Goal: Task Accomplishment & Management: Complete application form

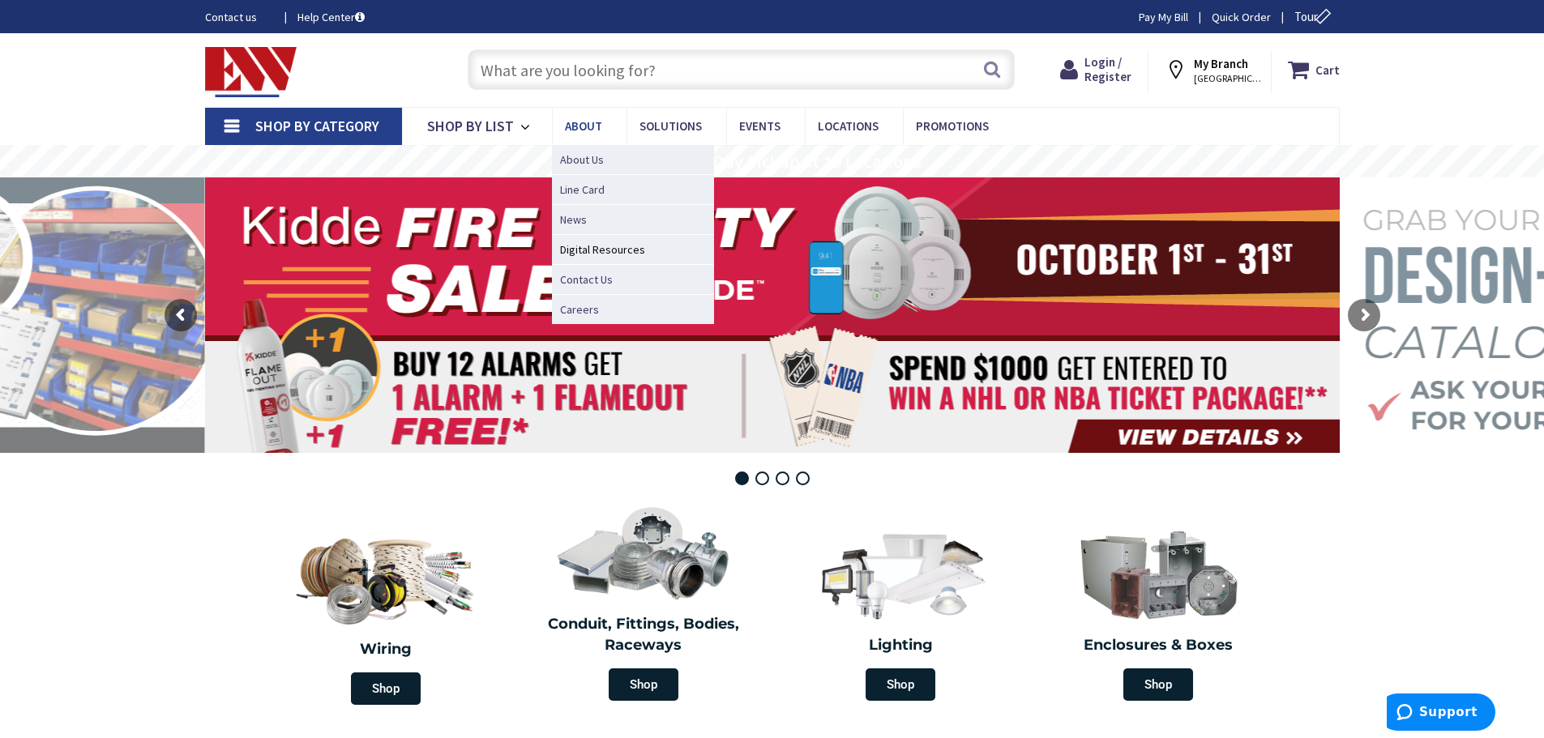
click at [584, 128] on span "About" at bounding box center [583, 125] width 37 height 15
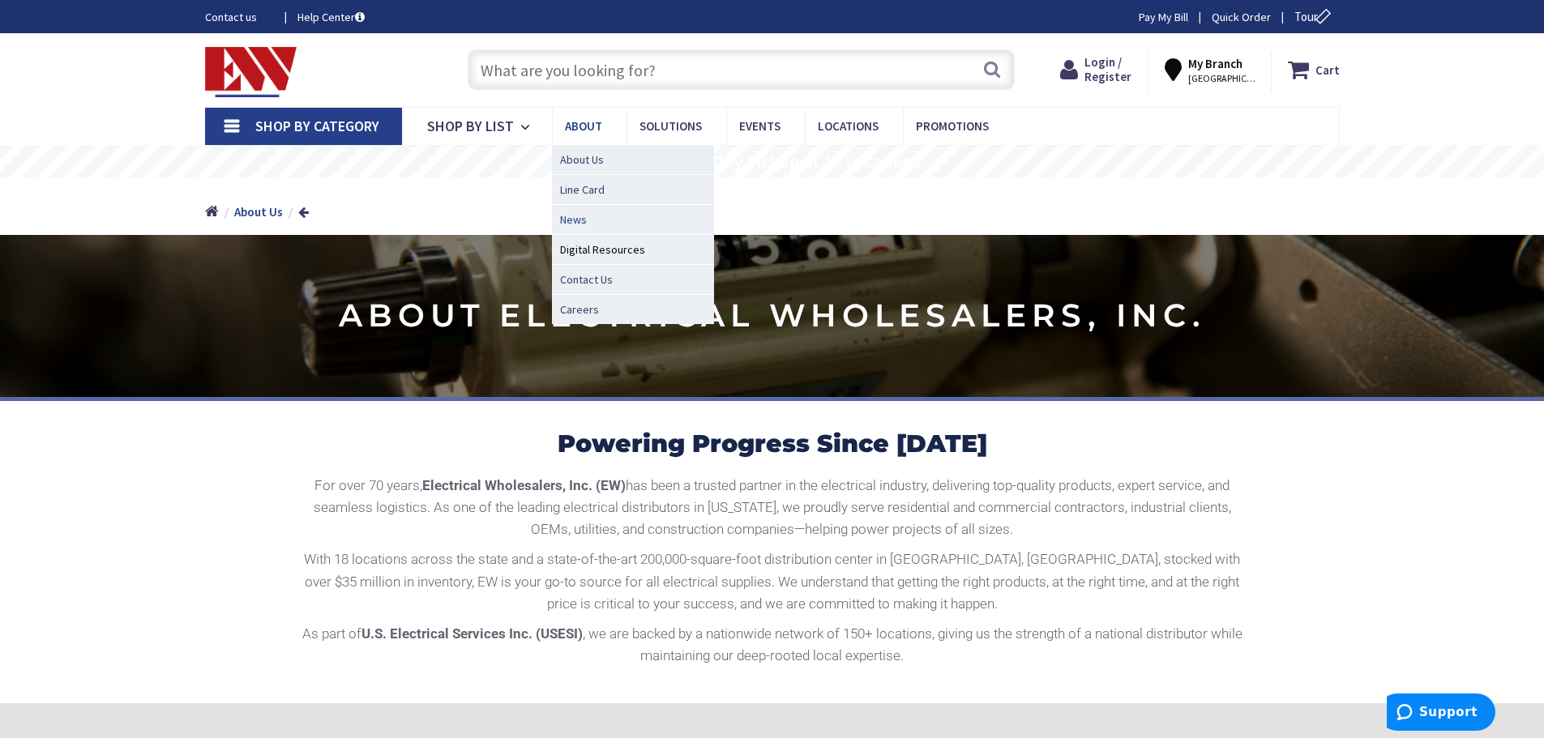
click at [573, 217] on span "News" at bounding box center [573, 220] width 27 height 16
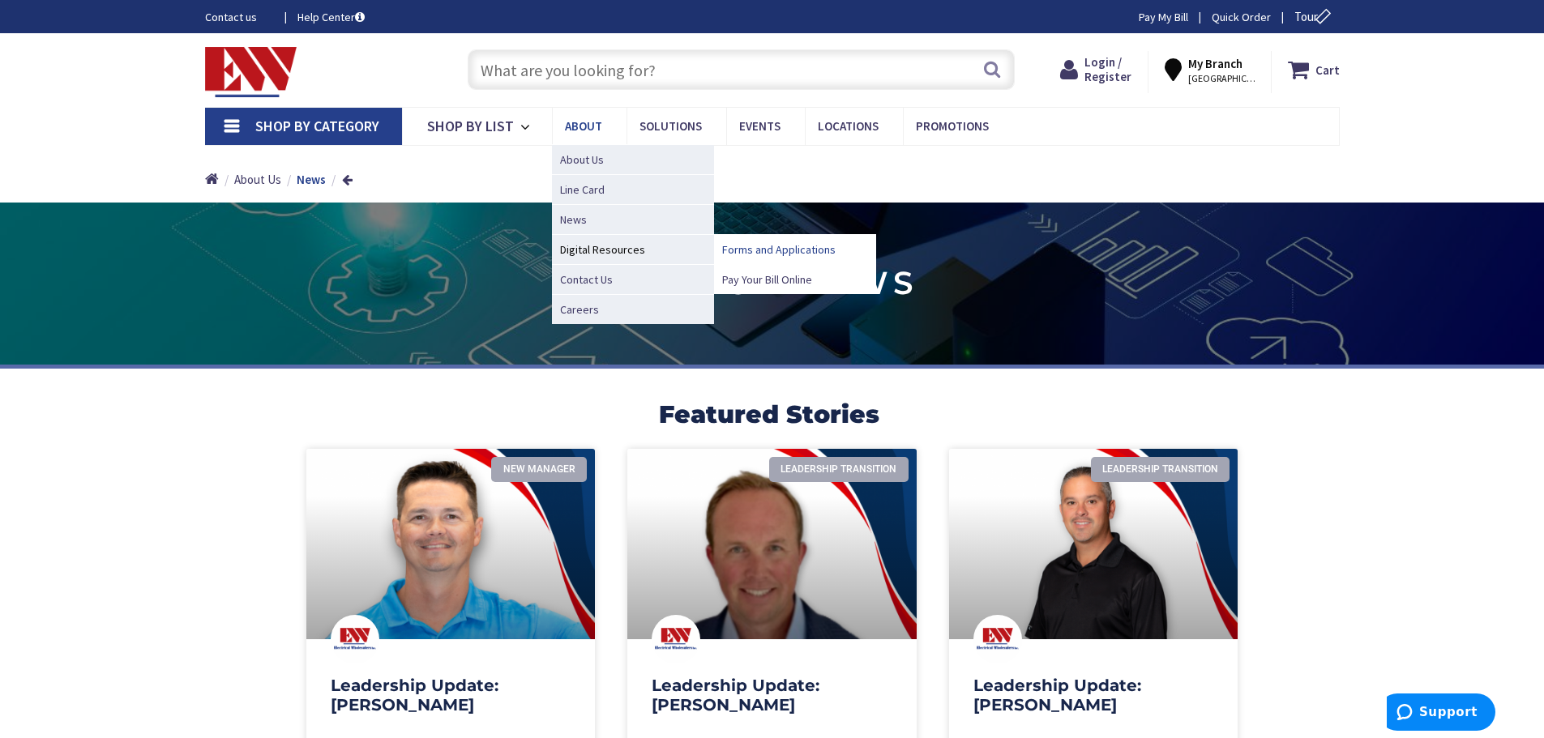
click at [746, 248] on span "Forms and Applications" at bounding box center [778, 250] width 113 height 16
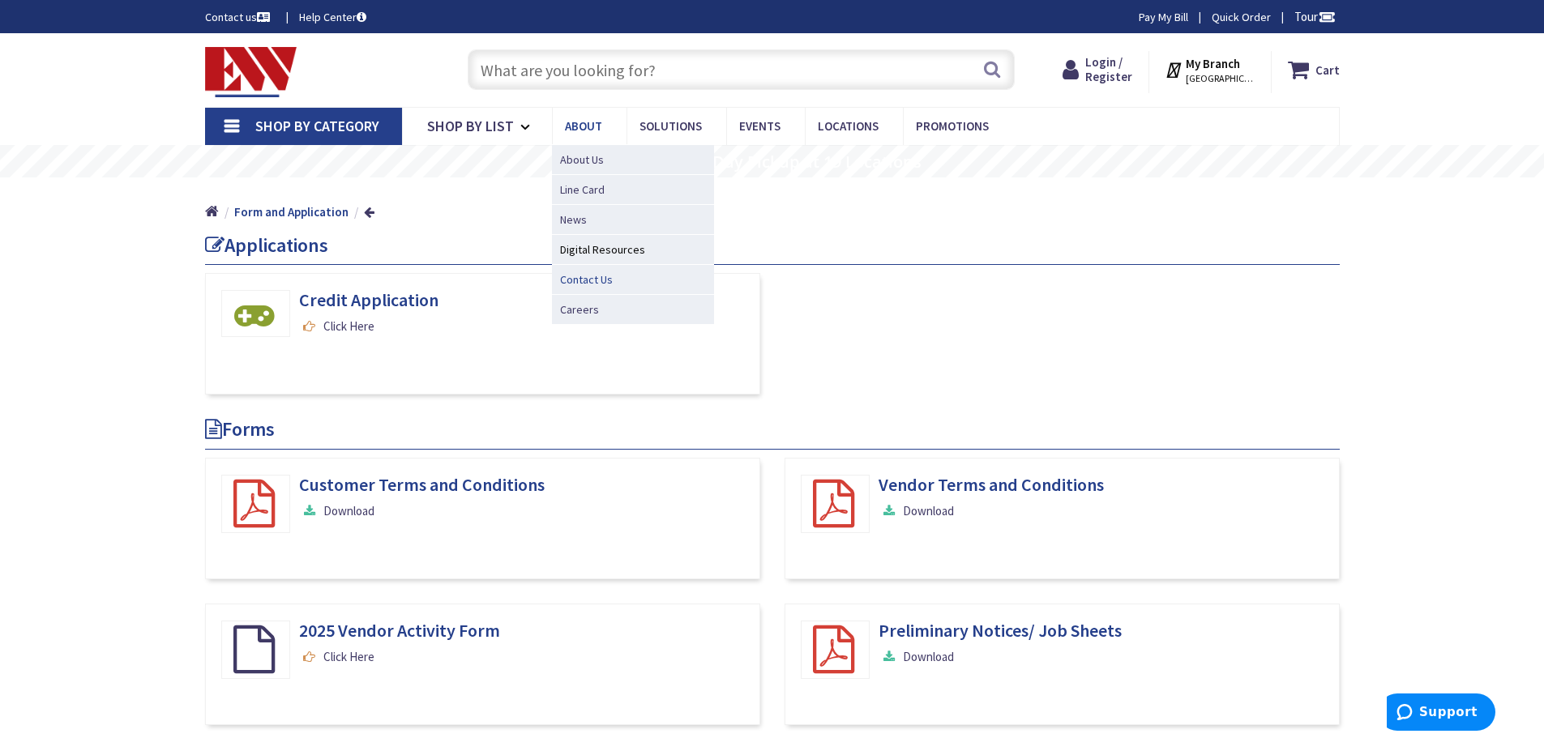
click at [580, 279] on span "Contact Us" at bounding box center [586, 280] width 53 height 16
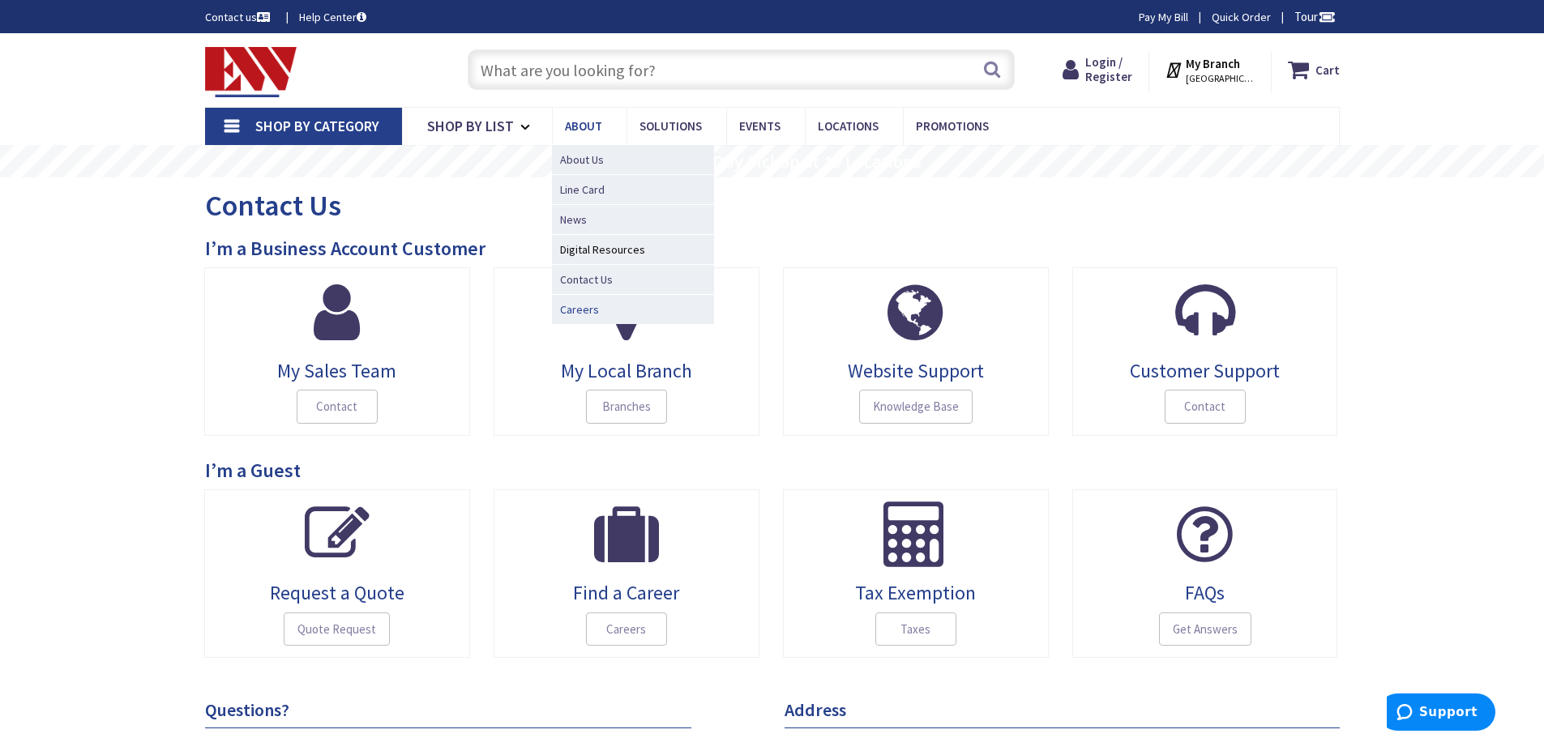
click at [569, 308] on span "Careers" at bounding box center [579, 310] width 39 height 16
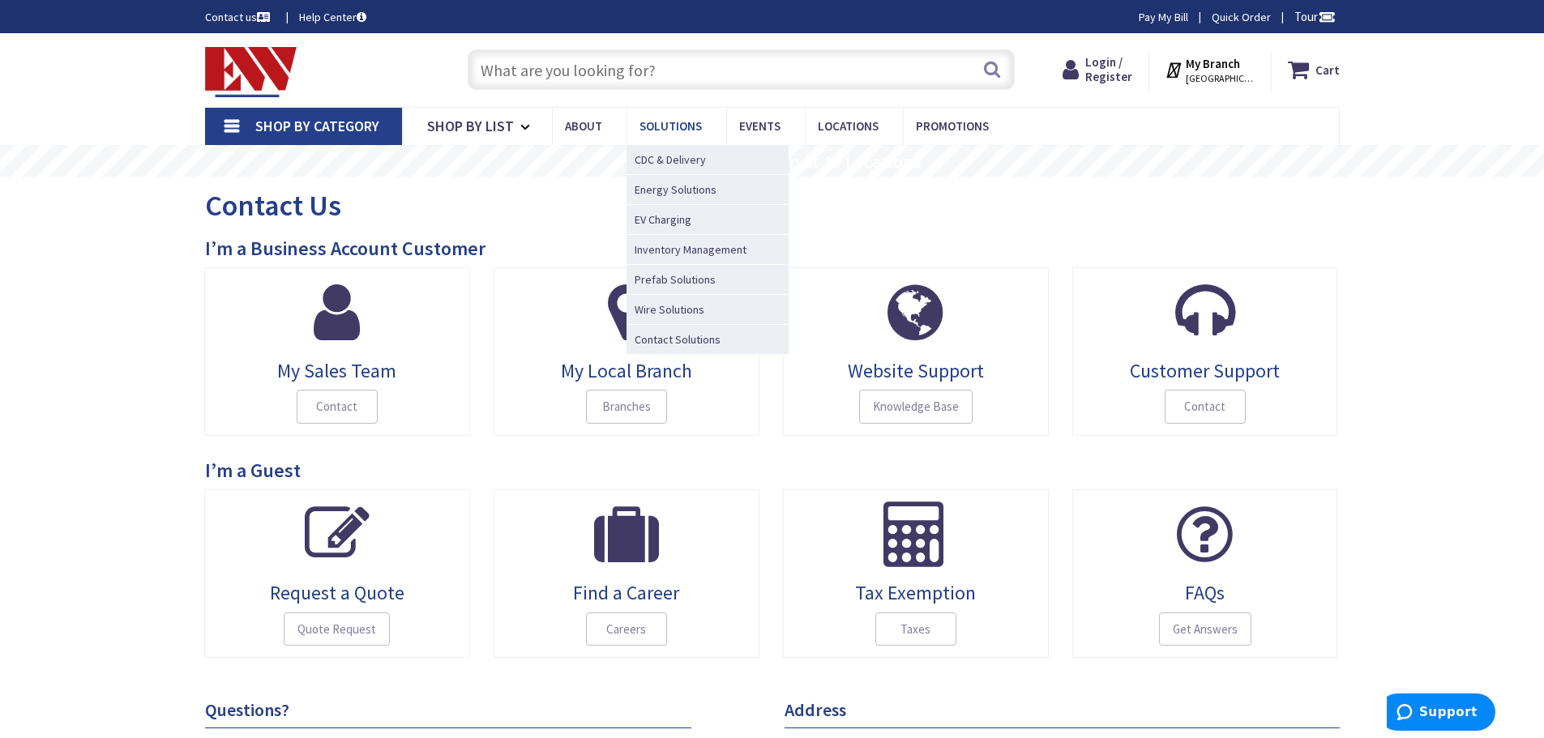
click at [666, 124] on span "Solutions" at bounding box center [671, 125] width 62 height 15
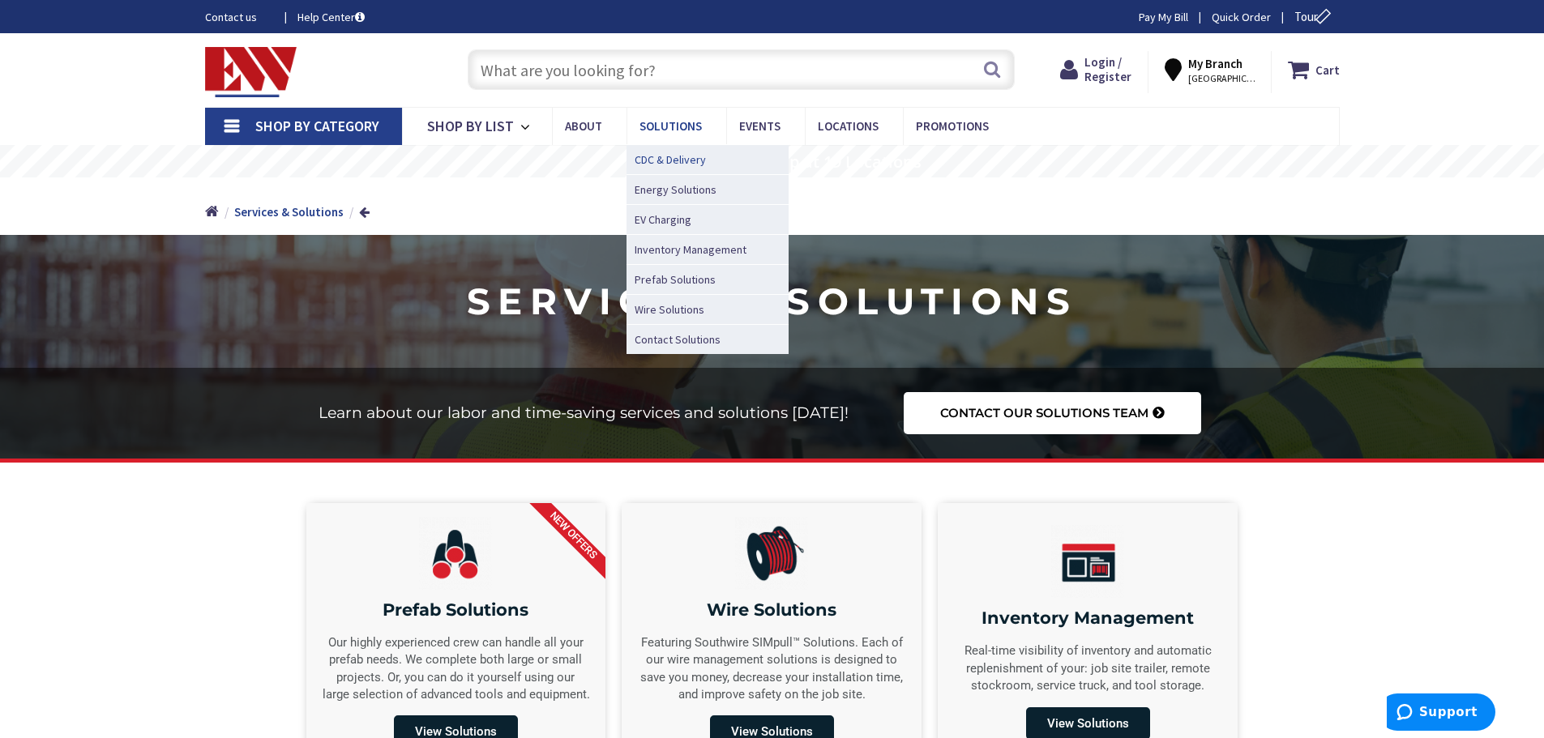
click at [681, 158] on span "CDC & Delivery" at bounding box center [670, 160] width 71 height 16
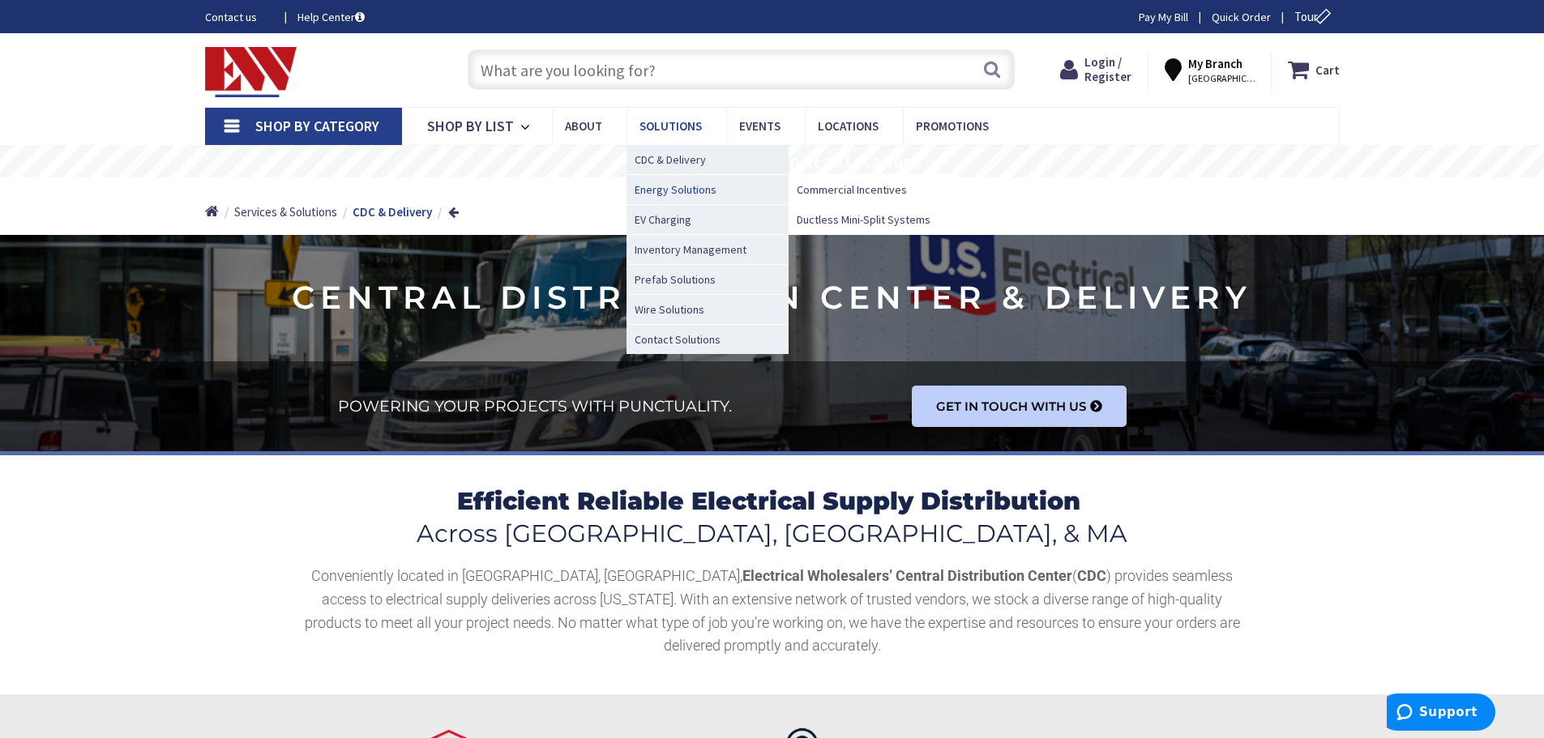
click at [681, 189] on span "Energy Solutions" at bounding box center [676, 190] width 82 height 16
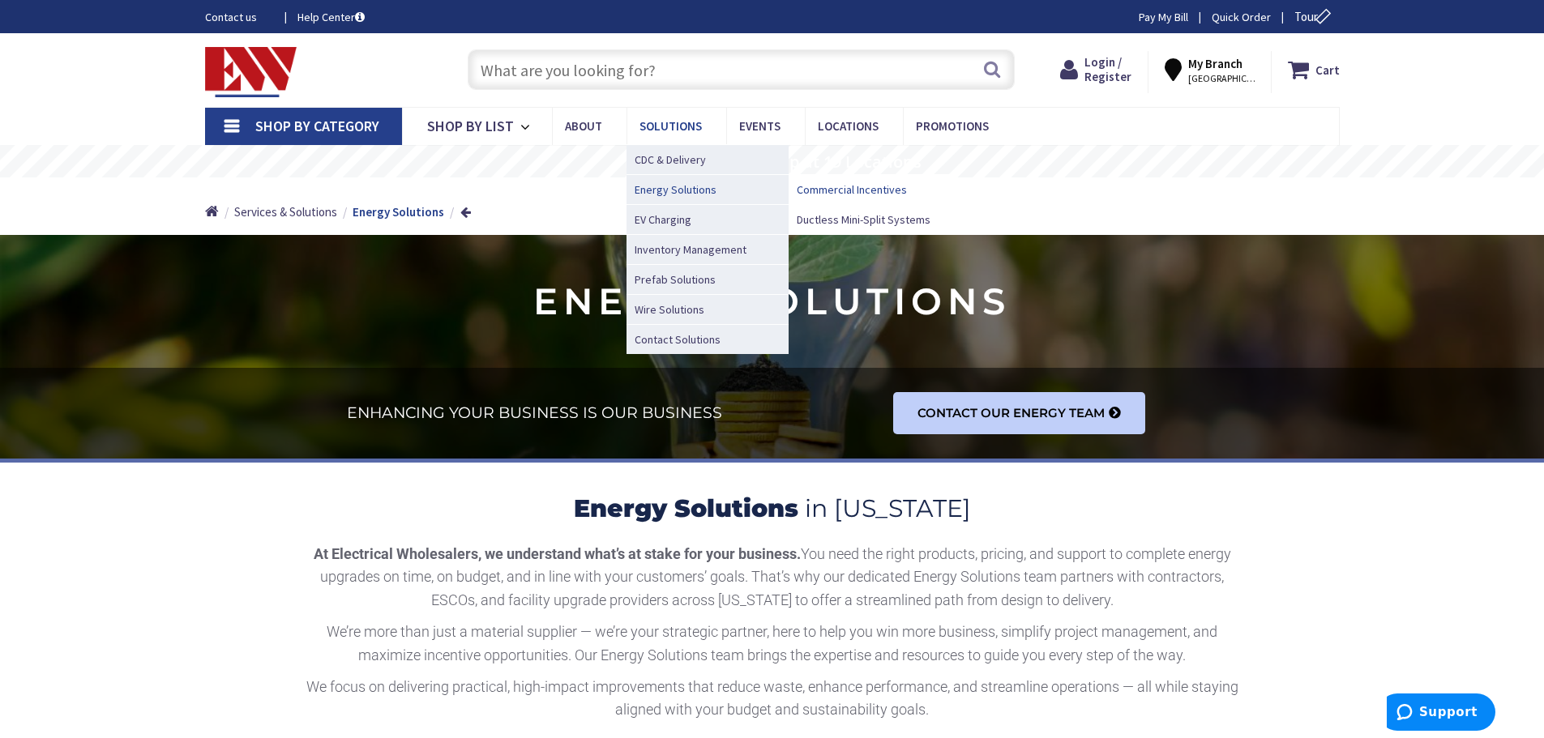
drag, startPoint x: 878, startPoint y: 192, endPoint x: 892, endPoint y: 203, distance: 17.3
click at [878, 192] on span "Commercial Incentives" at bounding box center [852, 190] width 110 height 16
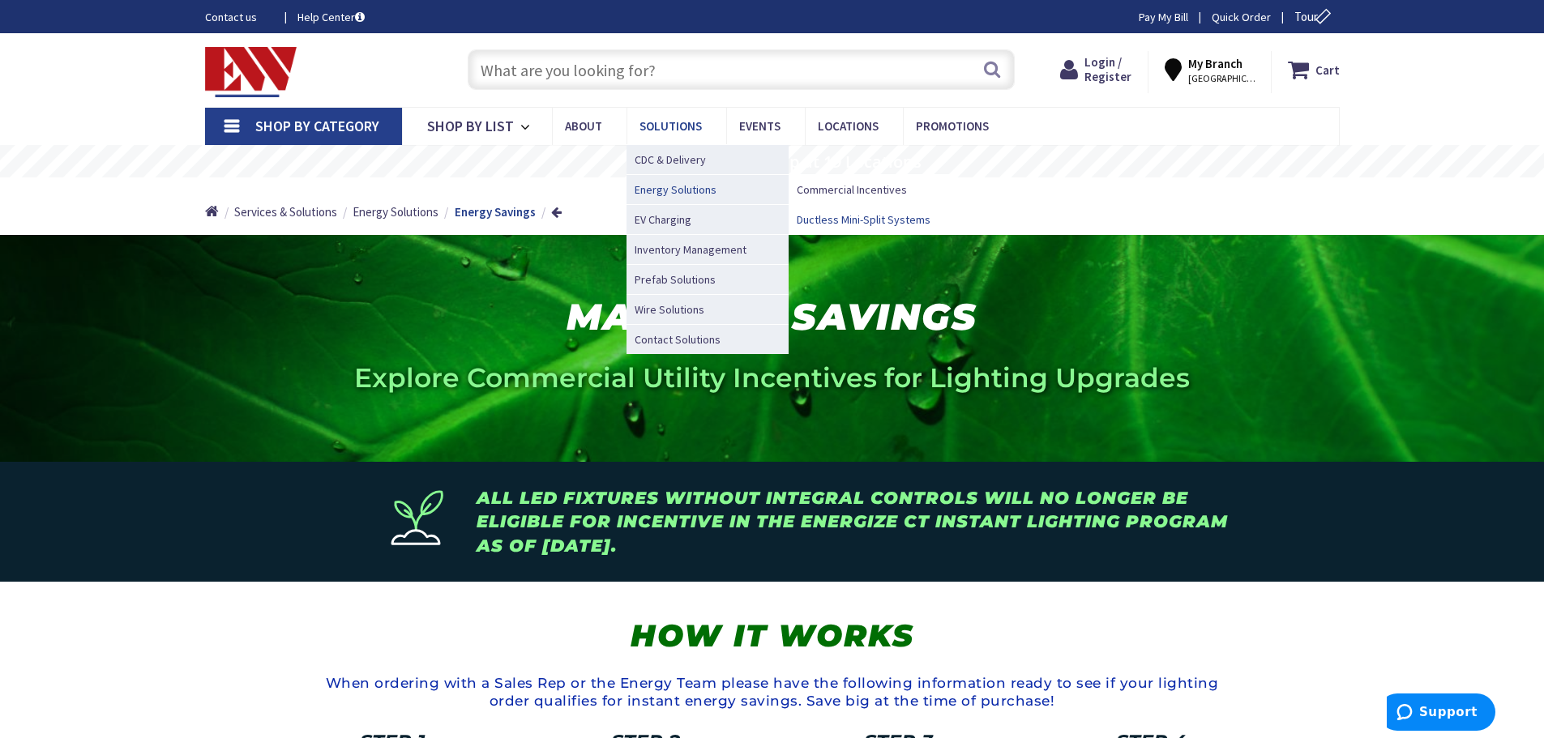
click at [854, 219] on span "Ductless Mini-Split Systems" at bounding box center [864, 220] width 134 height 16
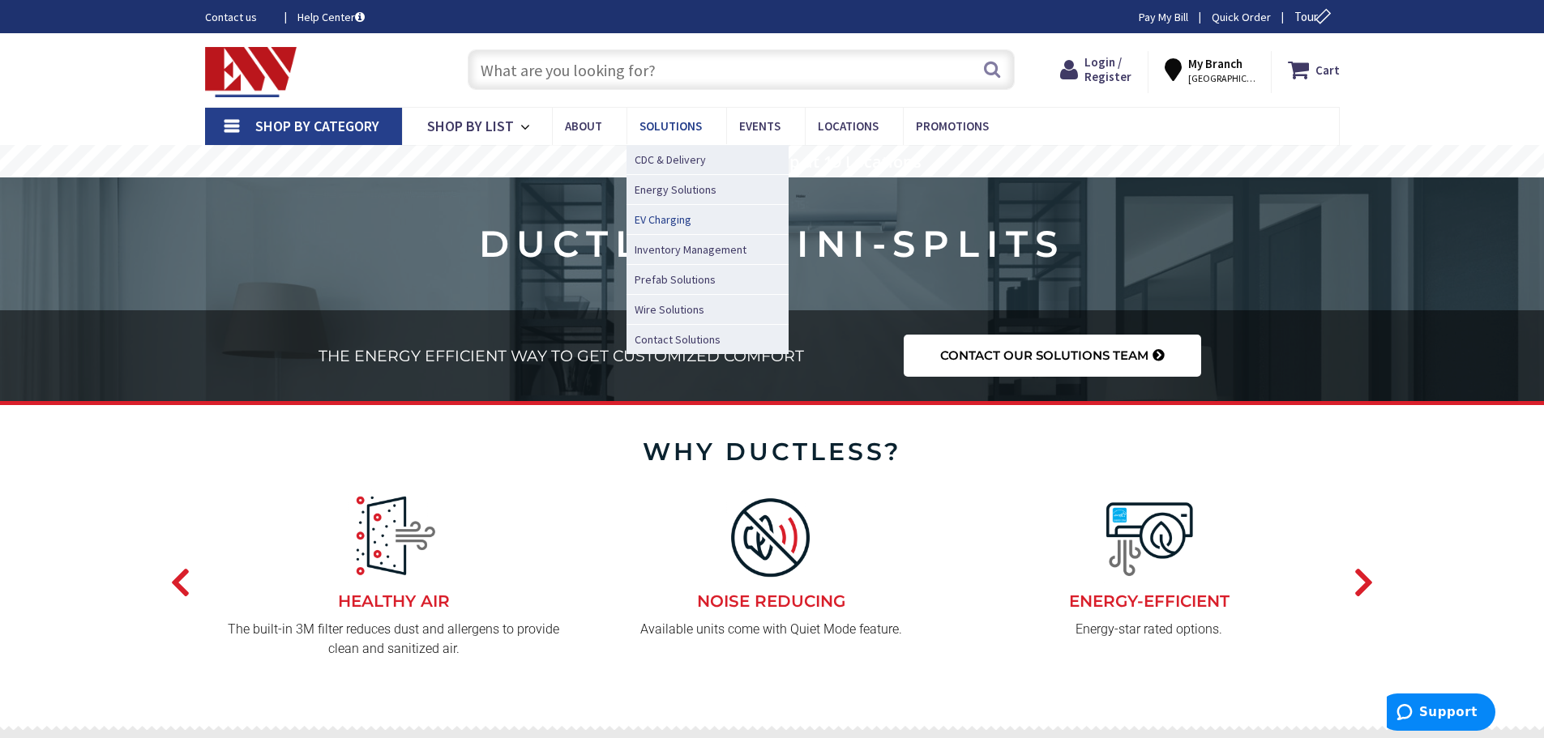
click at [676, 220] on span "EV Charging" at bounding box center [663, 220] width 57 height 16
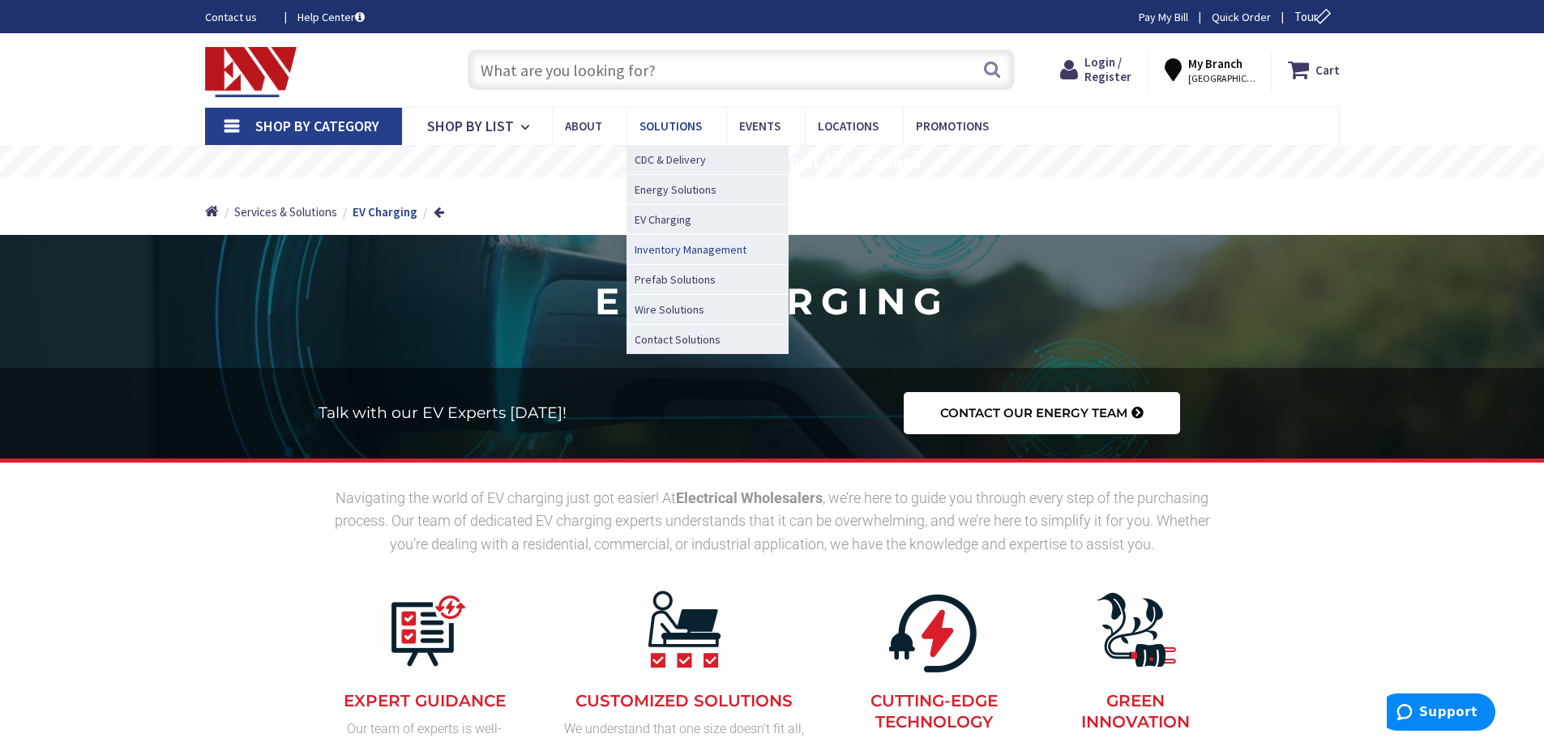
click at [725, 249] on span "Inventory Management" at bounding box center [691, 250] width 112 height 16
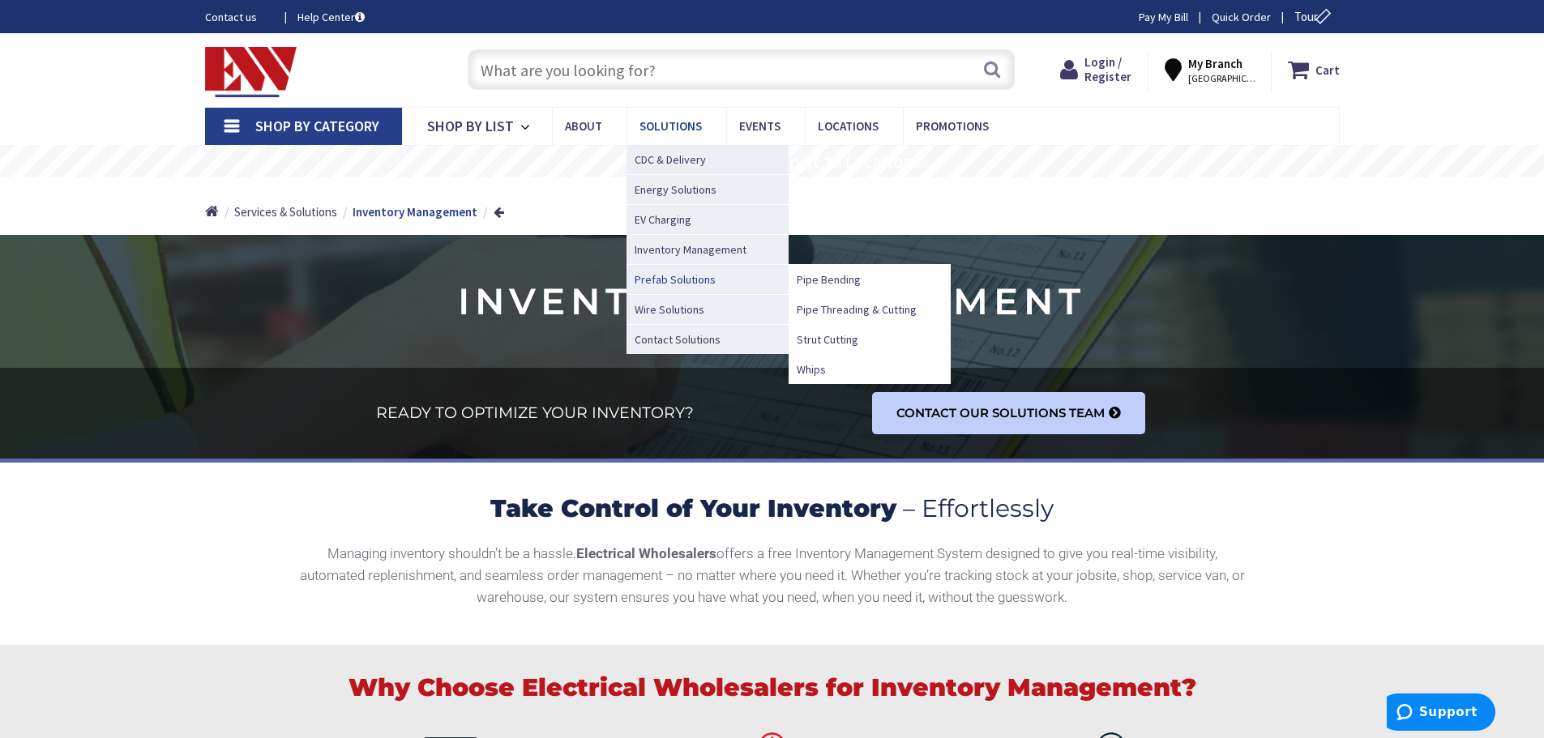
click at [690, 278] on span "Prefab Solutions" at bounding box center [675, 280] width 81 height 16
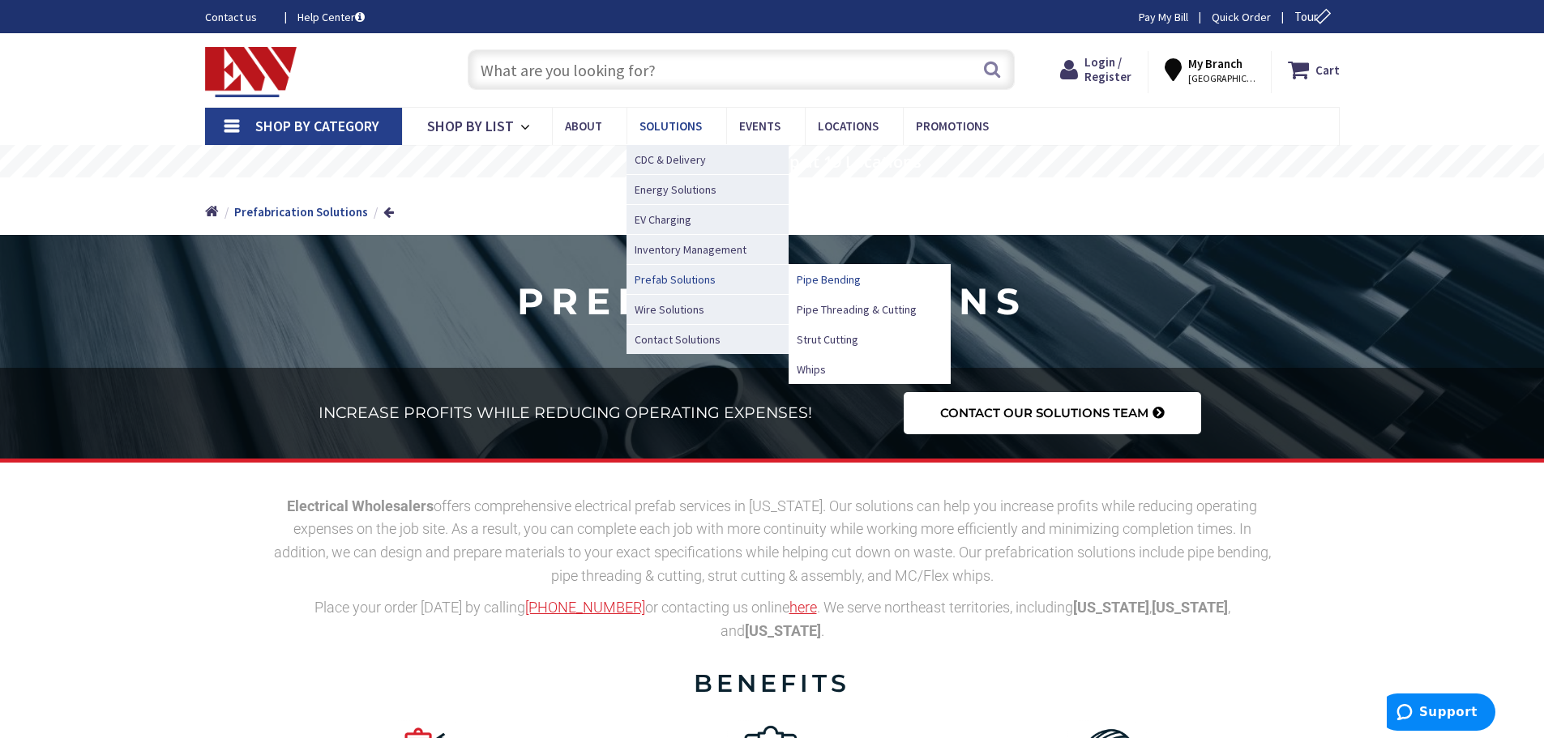
click at [804, 277] on span "Pipe Bending" at bounding box center [829, 280] width 64 height 16
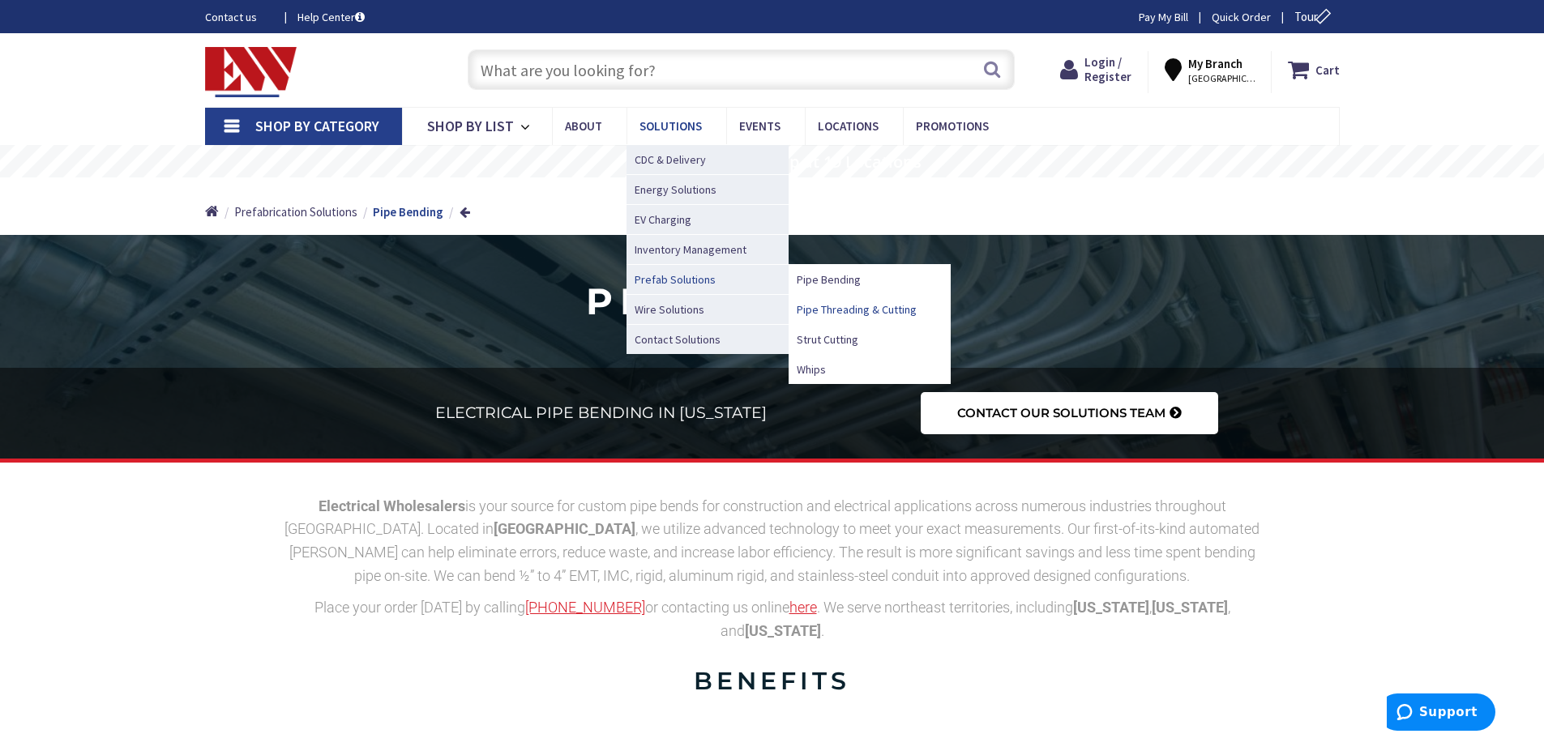
click at [816, 308] on span "Pipe Threading & Cutting" at bounding box center [857, 310] width 120 height 16
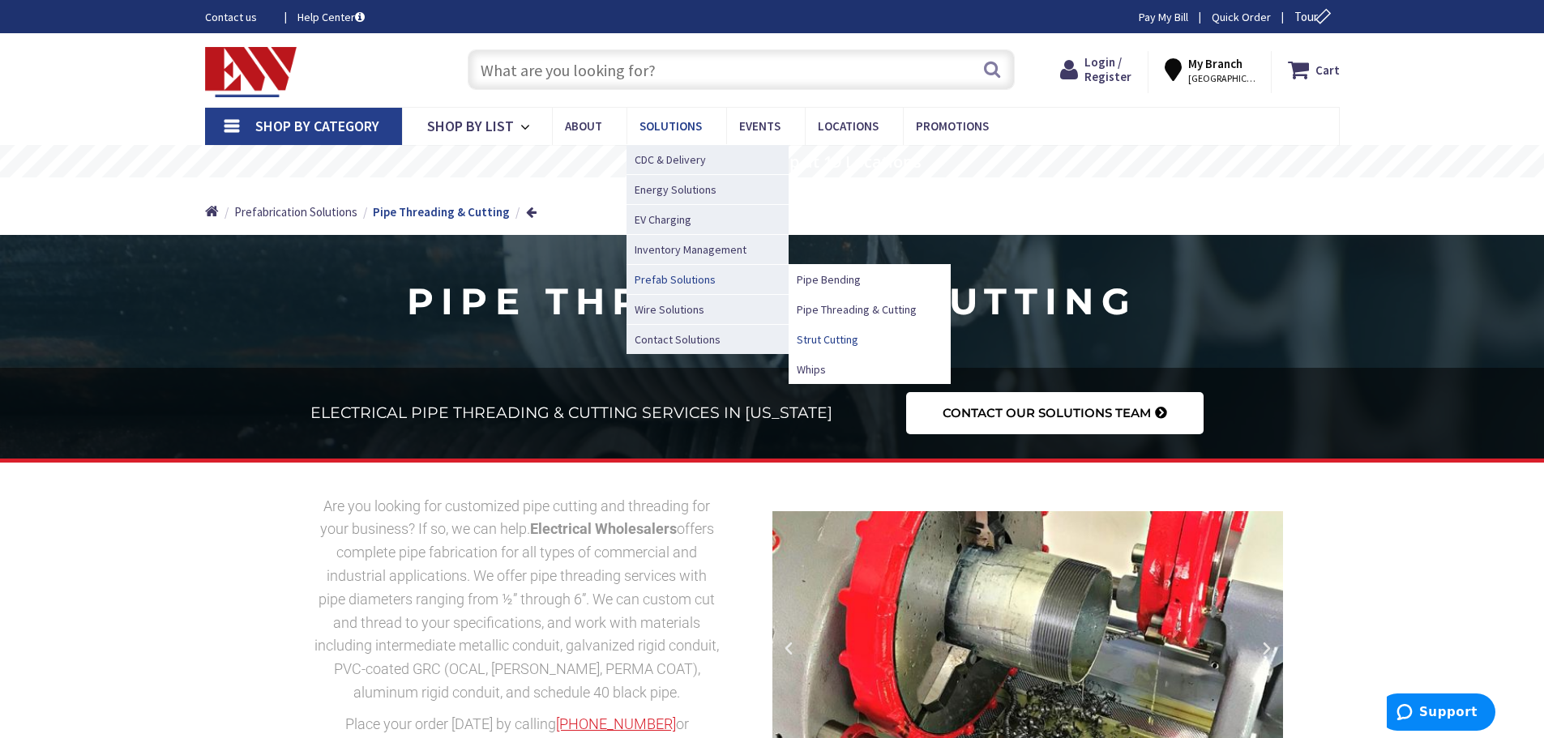
click at [833, 342] on span "Strut Cutting" at bounding box center [828, 340] width 62 height 16
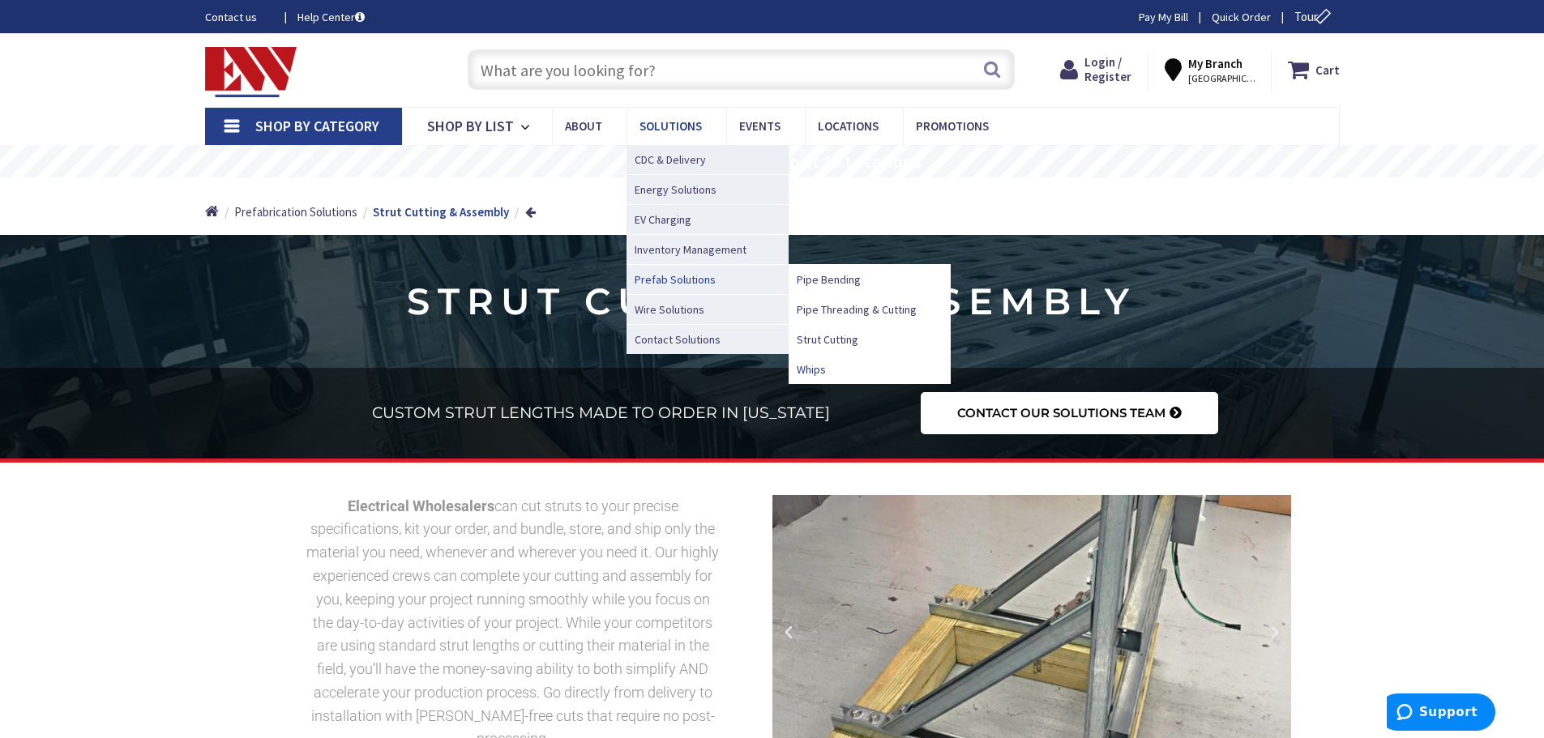
click at [811, 368] on span "Whips" at bounding box center [811, 370] width 29 height 16
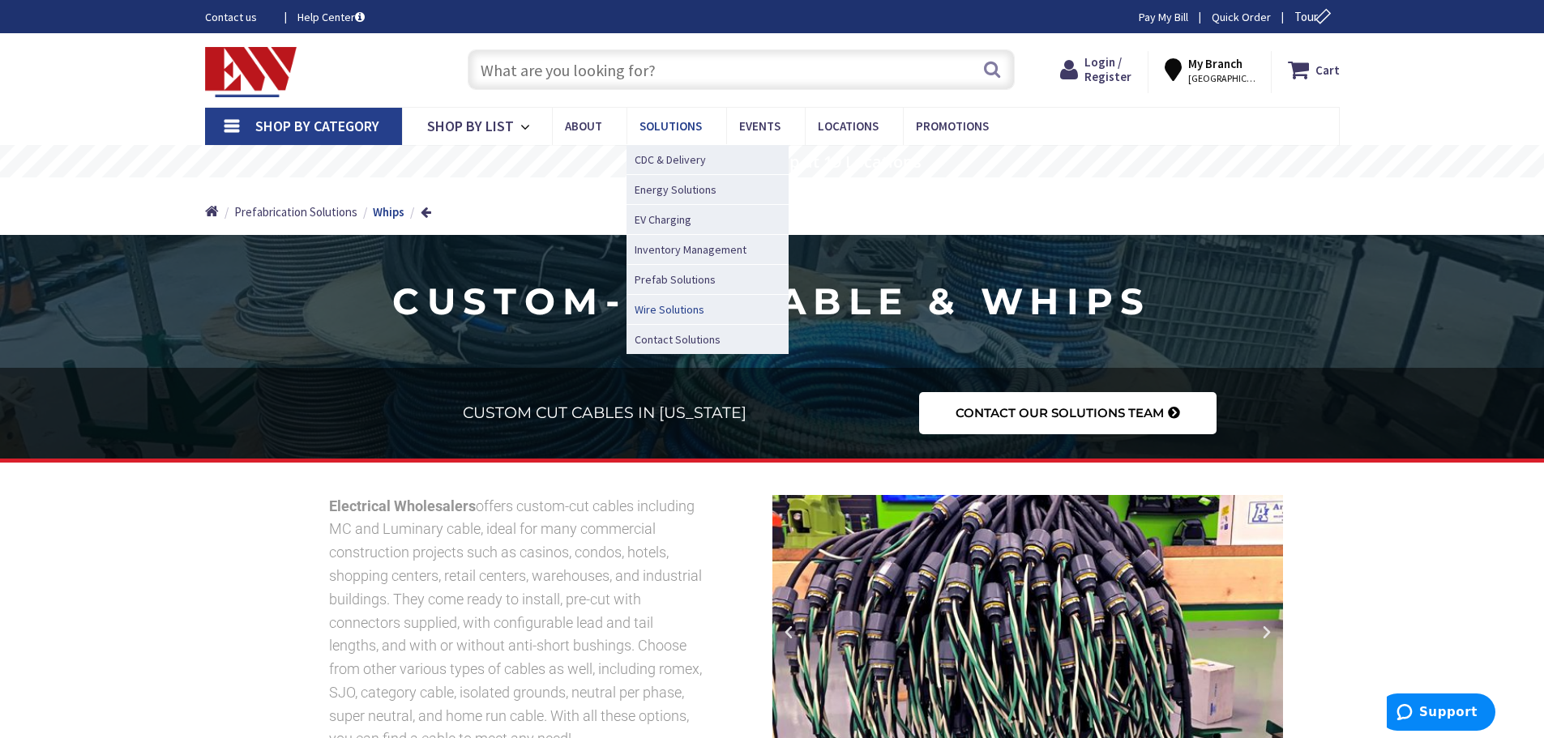
click at [682, 310] on span "Wire Solutions" at bounding box center [670, 310] width 70 height 16
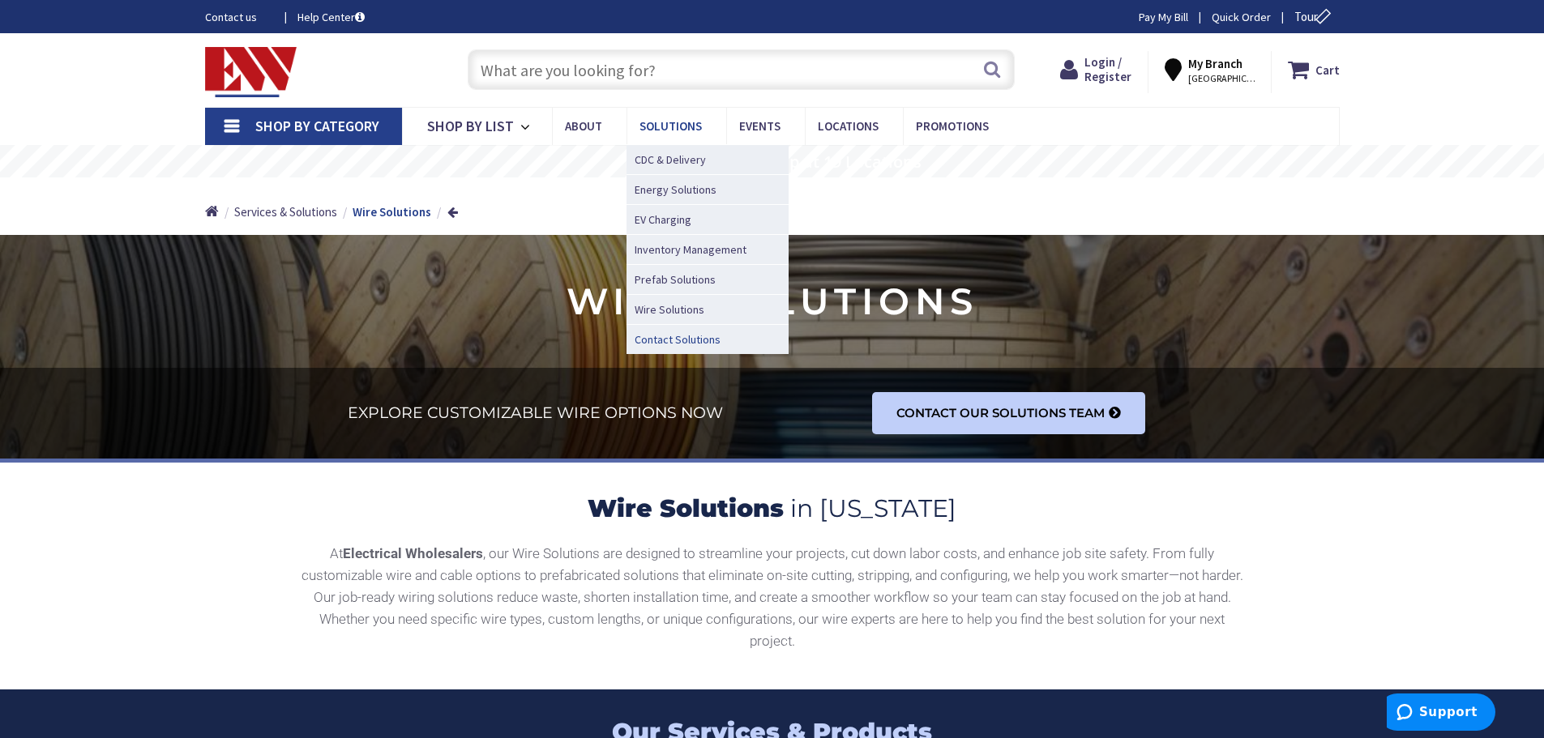
click at [674, 340] on span "Contact Solutions" at bounding box center [678, 340] width 86 height 16
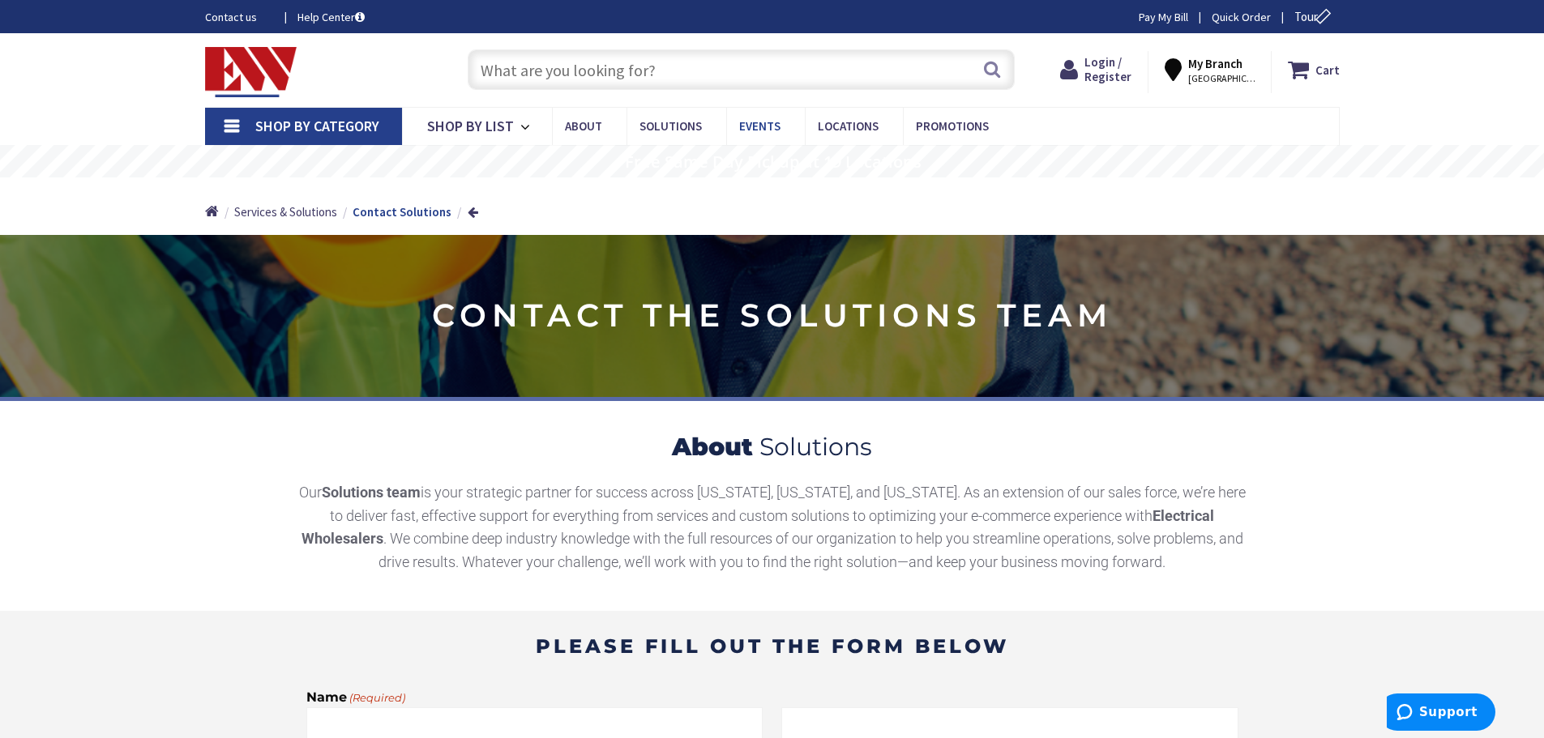
click at [755, 118] on span "Events" at bounding box center [759, 125] width 41 height 15
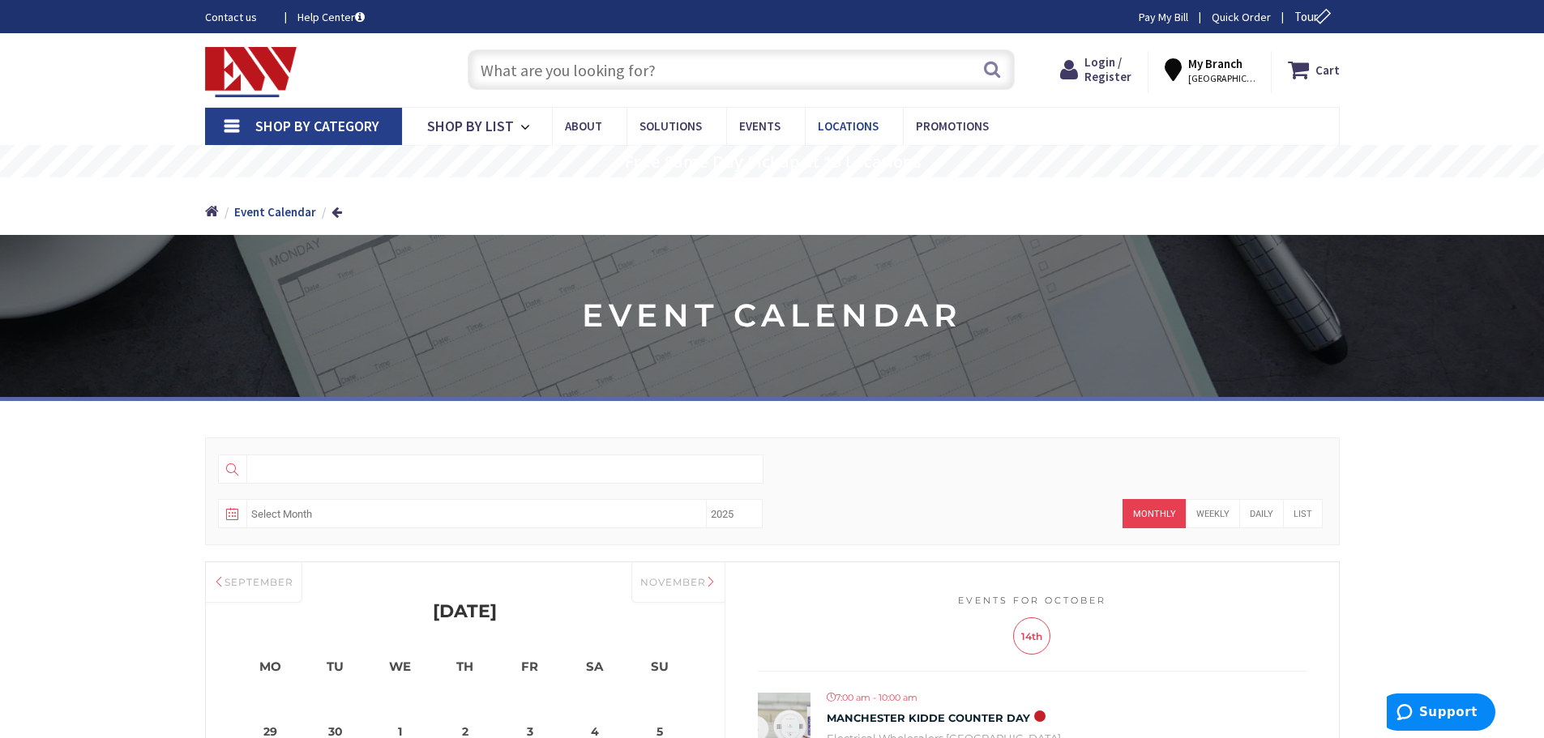
click at [845, 125] on span "Locations" at bounding box center [848, 125] width 61 height 15
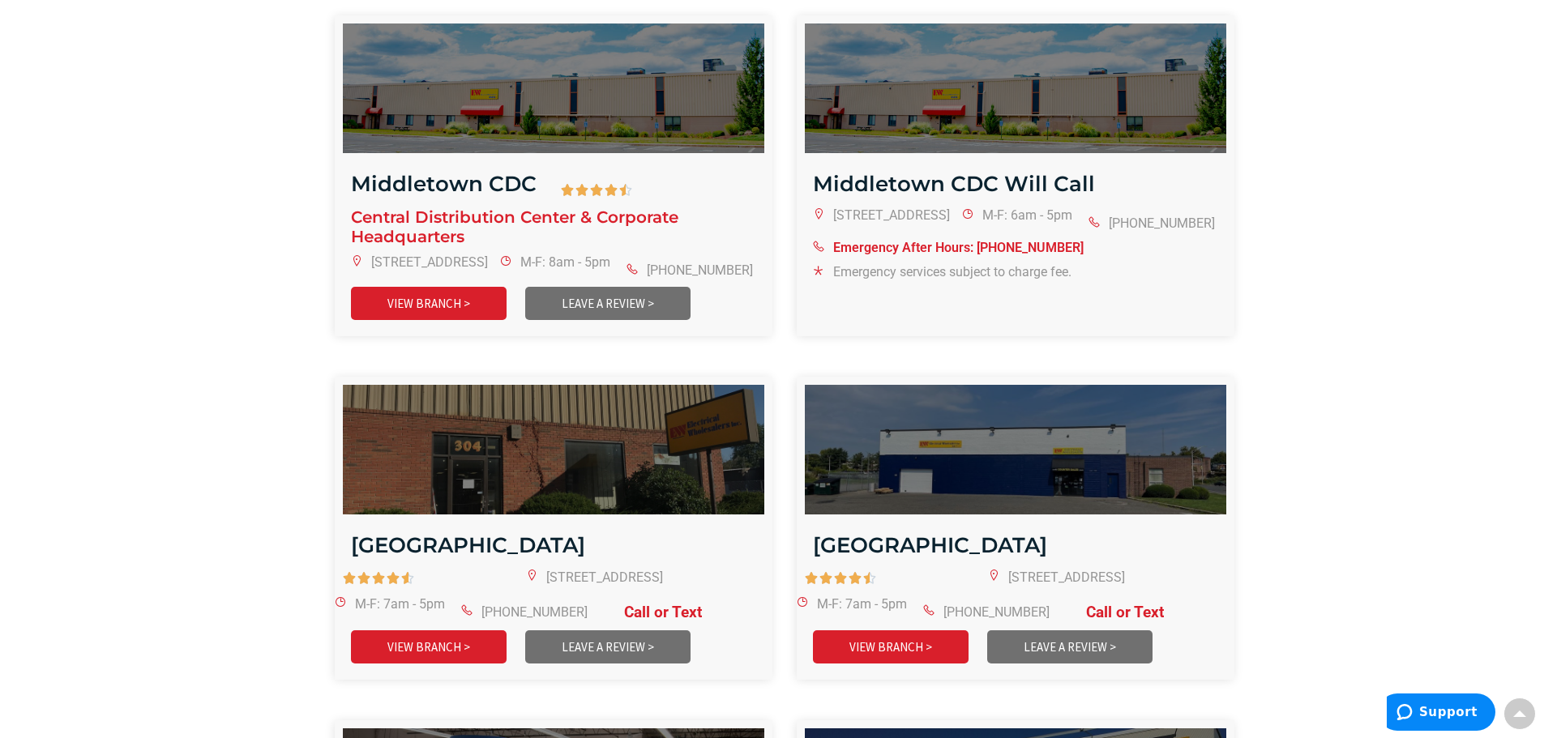
scroll to position [1864, 0]
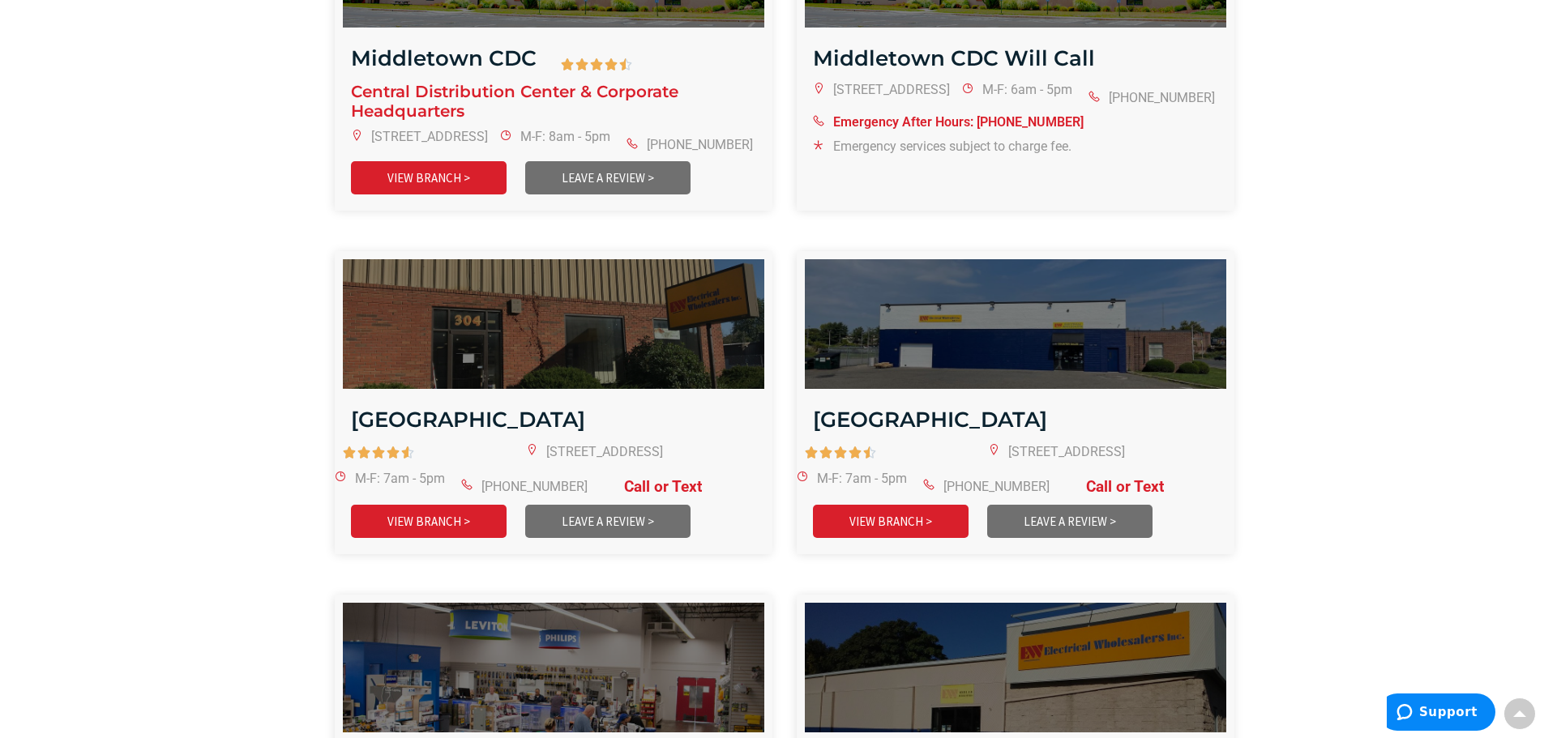
drag, startPoint x: 894, startPoint y: 153, endPoint x: 1451, endPoint y: 163, distance: 556.9
click at [1450, 159] on section "Bristol      5/5 400 Middle St, Bristol, CT 06010 M-F: 7am - 5pm 860-585-8…" at bounding box center [772, 586] width 1544 height 3452
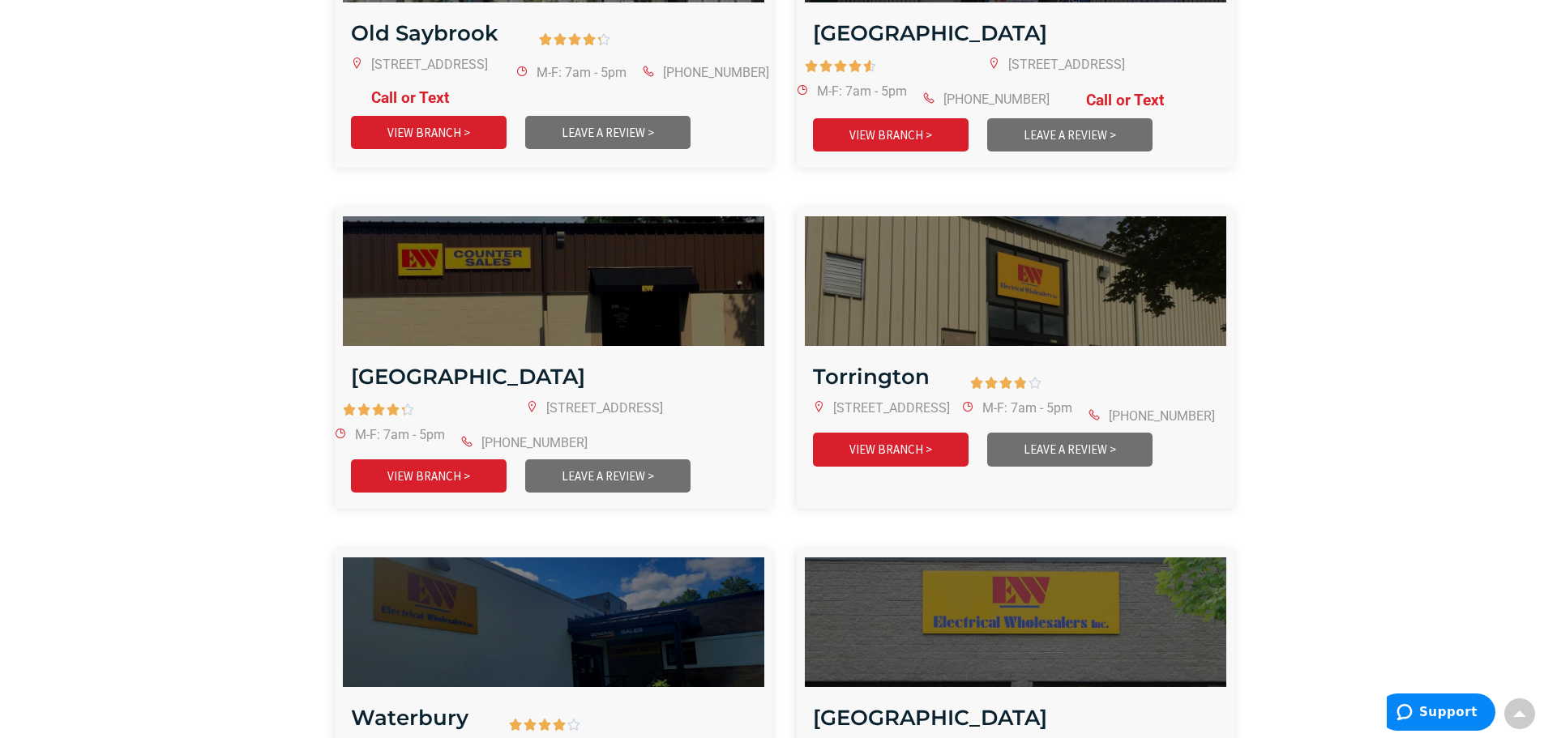
scroll to position [3485, 0]
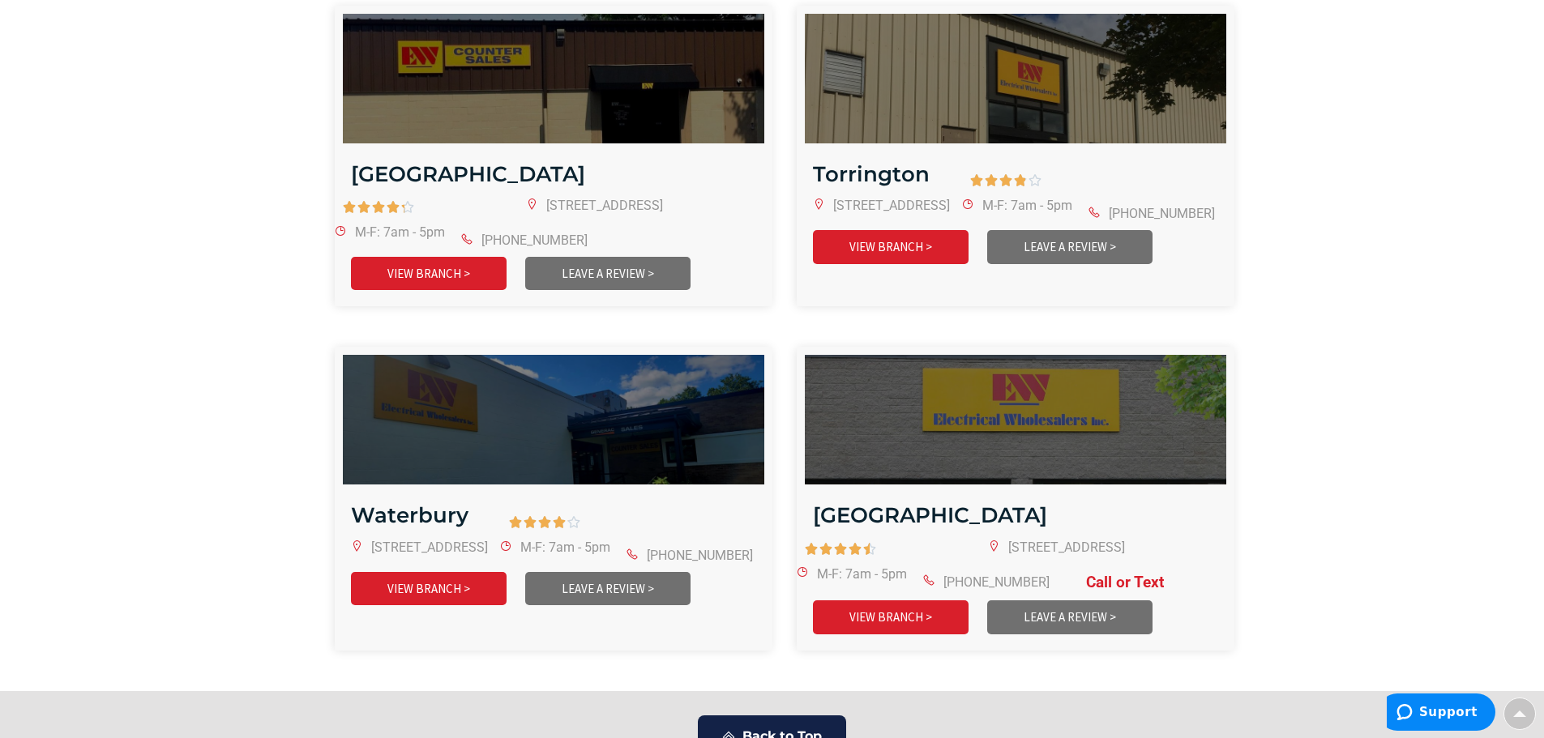
click at [747, 728] on span "Back to Top" at bounding box center [781, 737] width 79 height 19
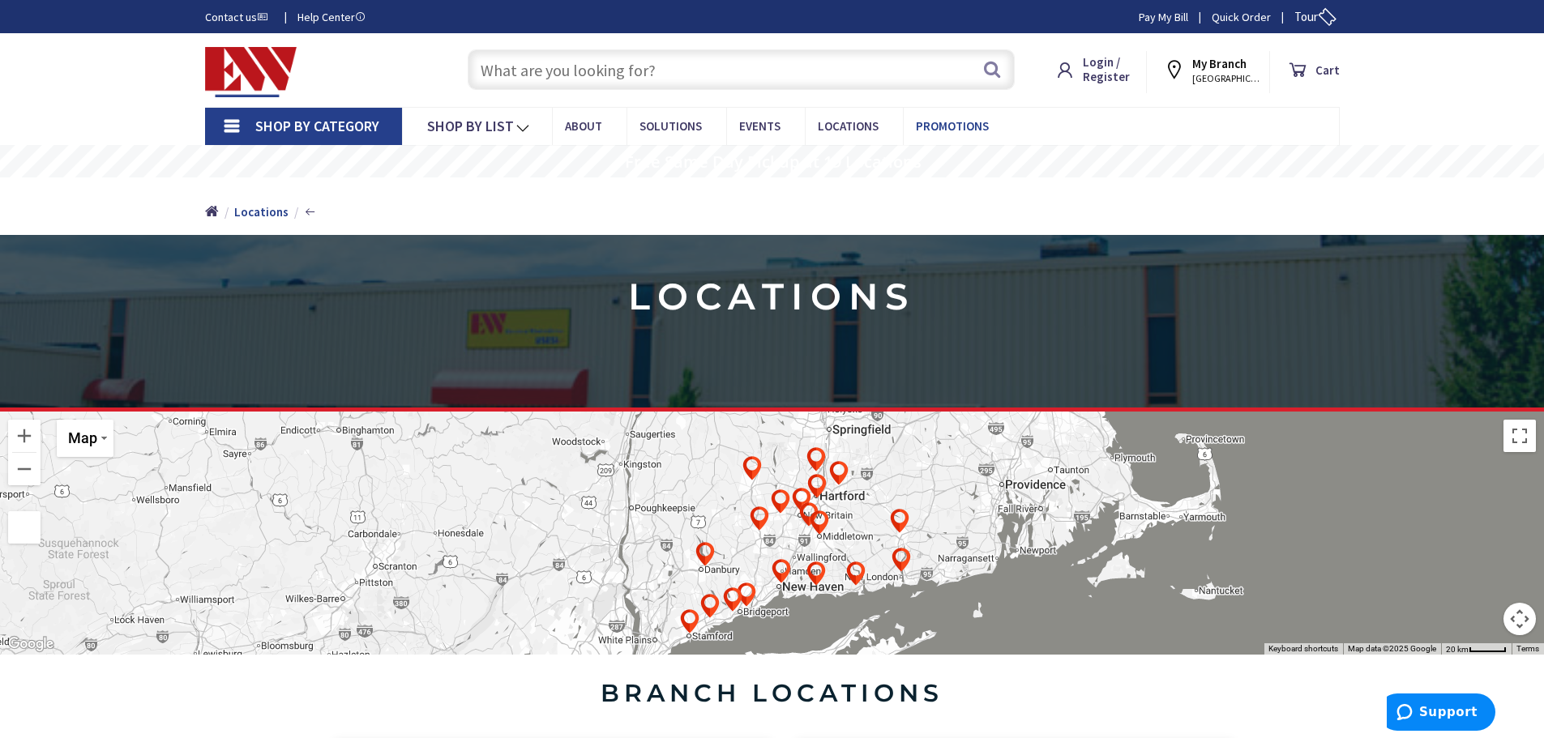
click at [952, 126] on span "Promotions" at bounding box center [952, 125] width 73 height 15
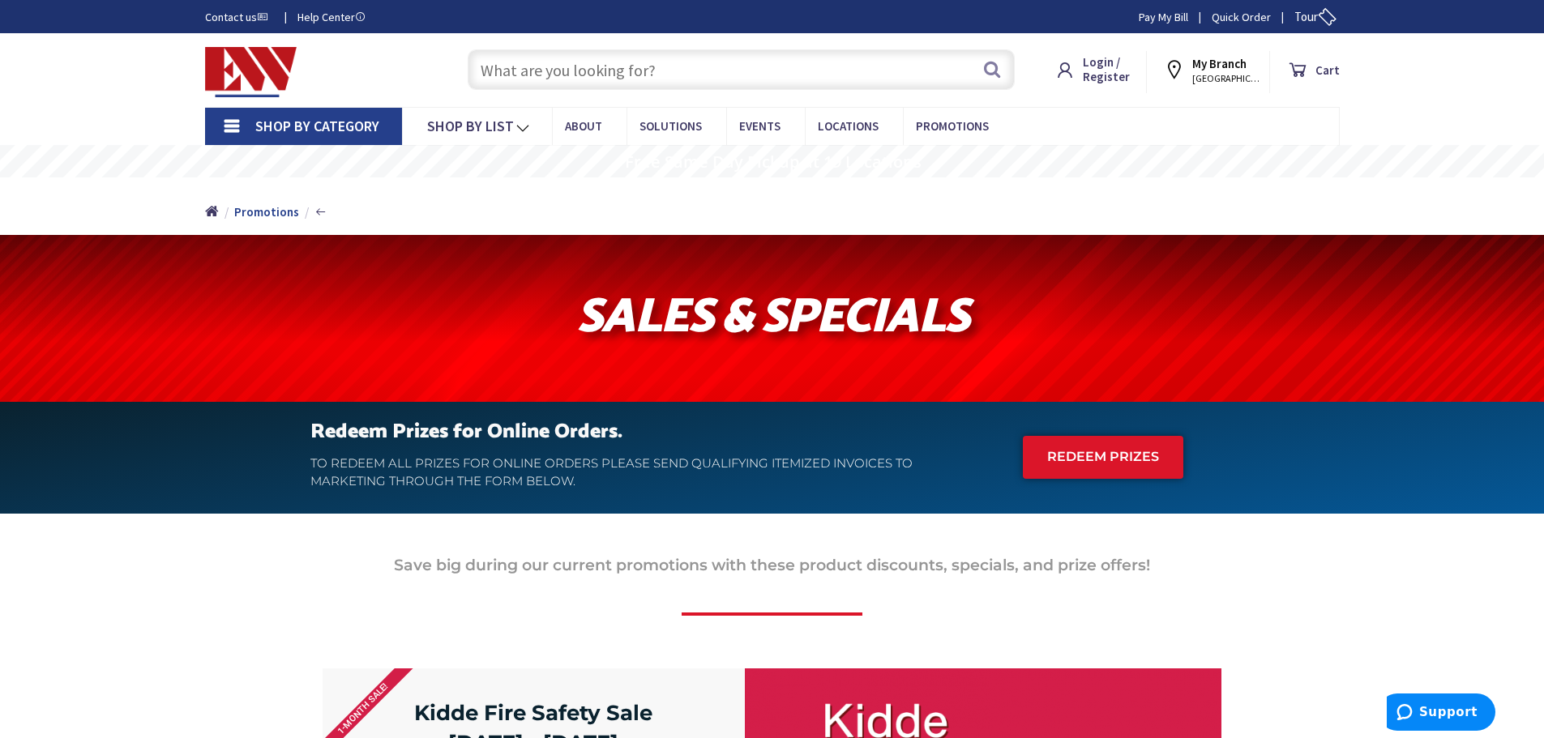
click at [318, 15] on link "Help Center" at bounding box center [331, 17] width 69 height 16
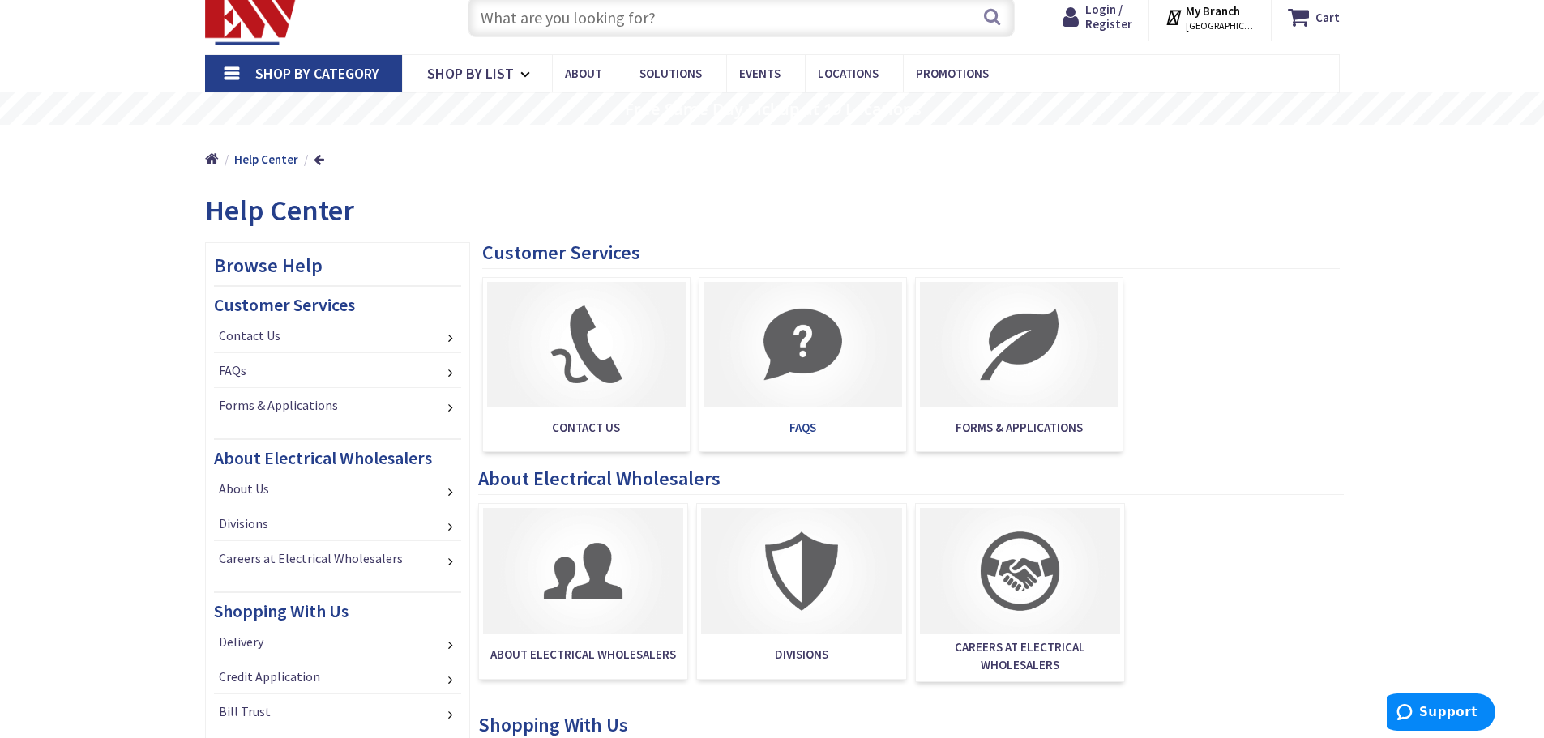
scroll to position [81, 0]
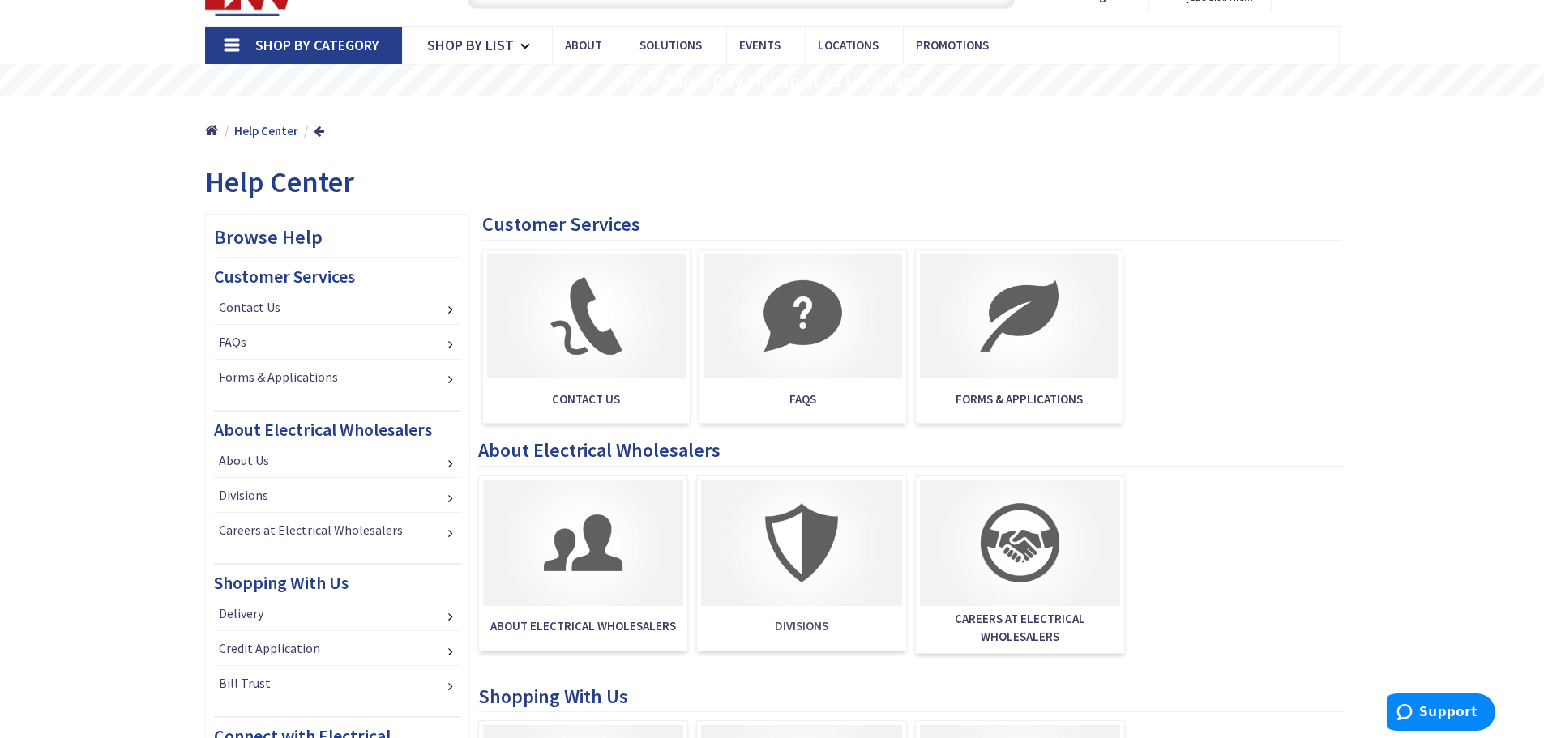
click at [799, 628] on span "Divisions" at bounding box center [801, 626] width 200 height 32
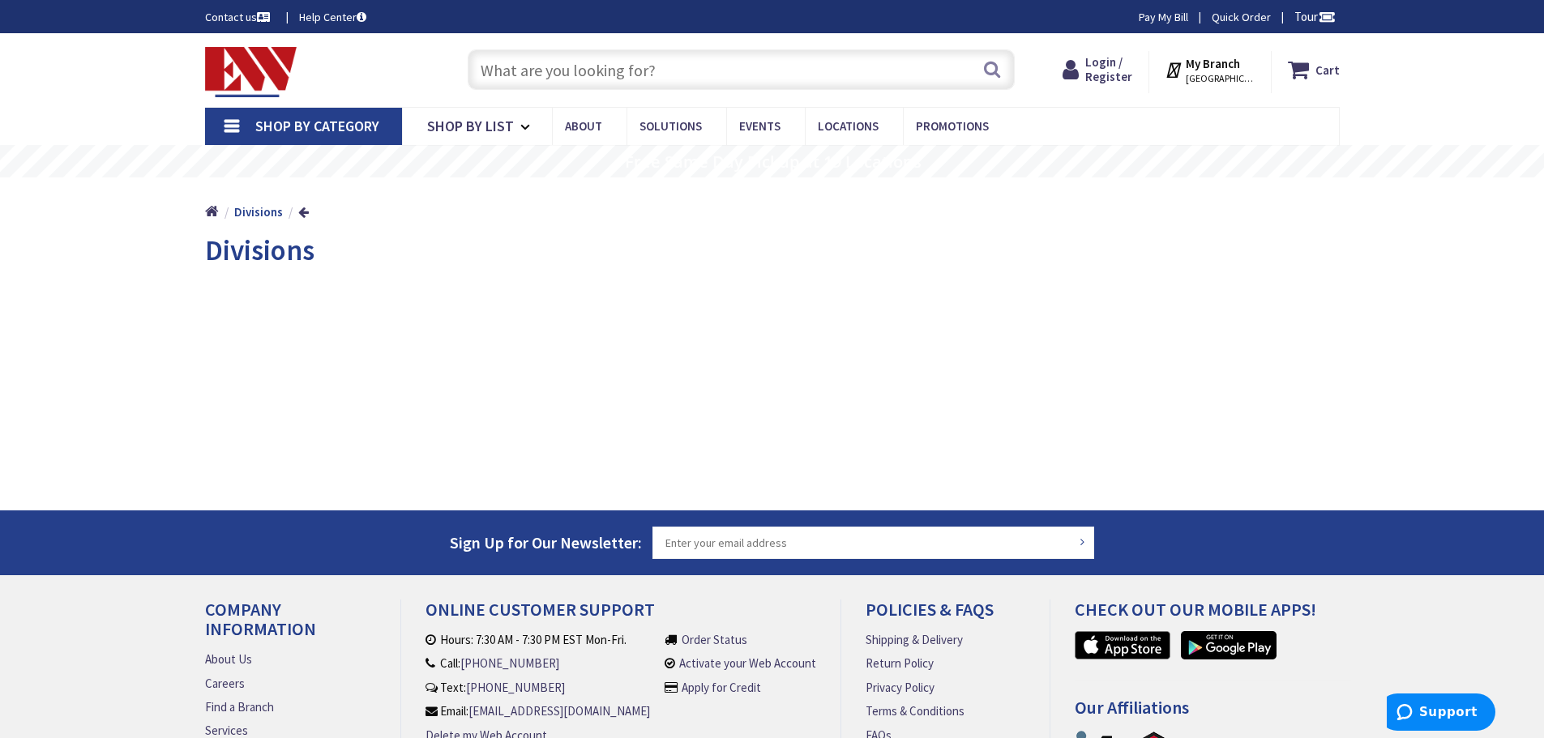
click at [327, 17] on link "Help Center" at bounding box center [332, 17] width 67 height 16
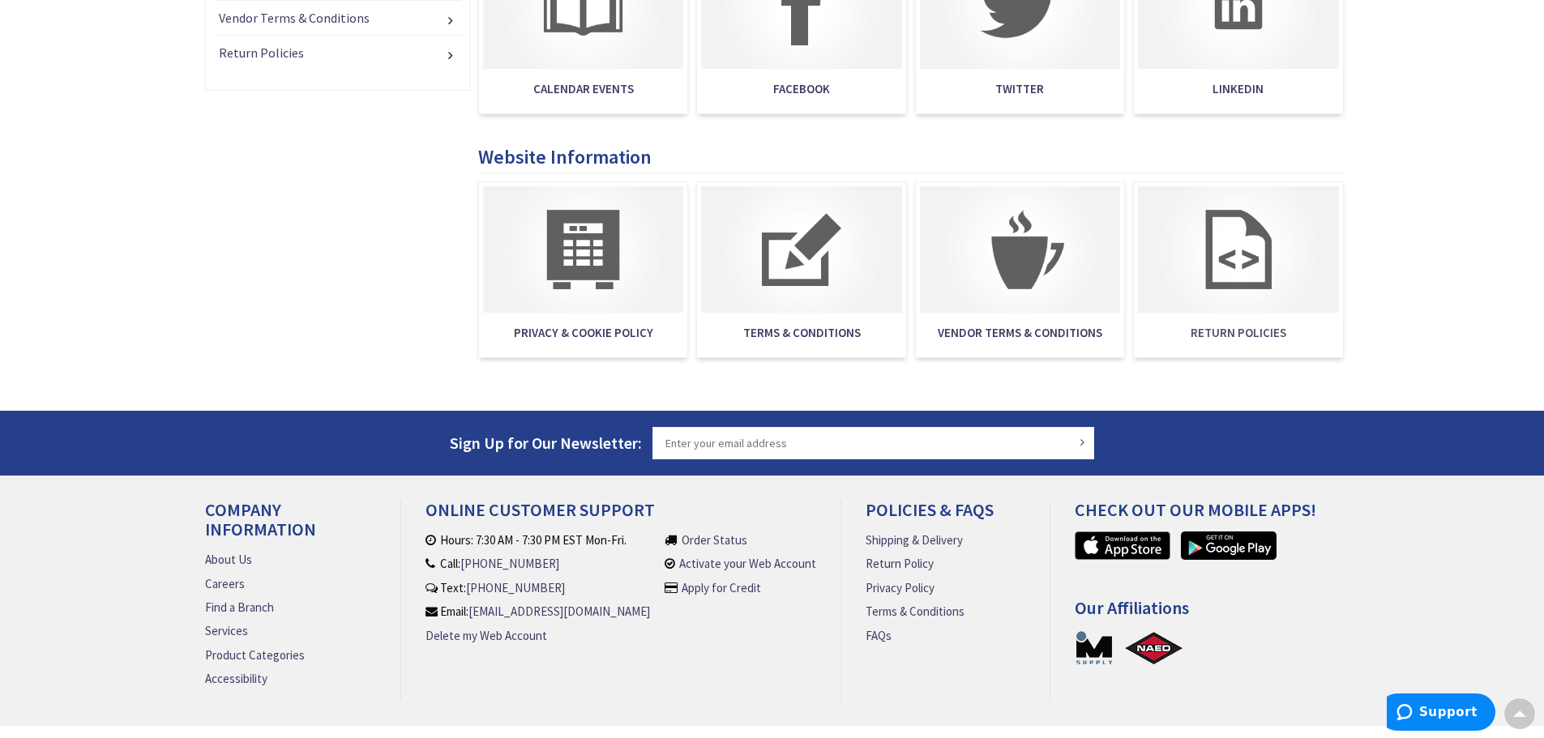
scroll to position [1135, 0]
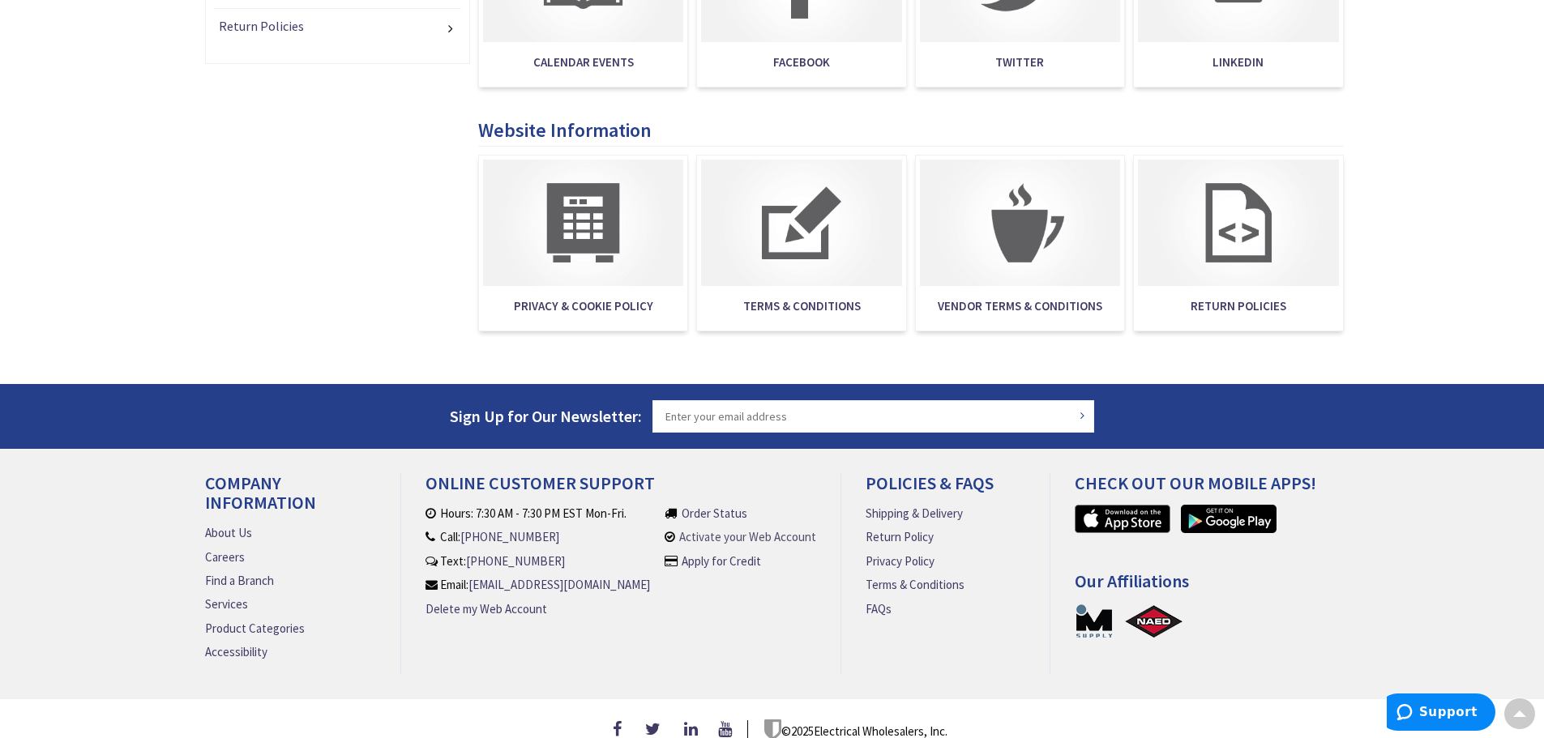
click at [757, 537] on link "Activate your Web Account" at bounding box center [747, 536] width 137 height 17
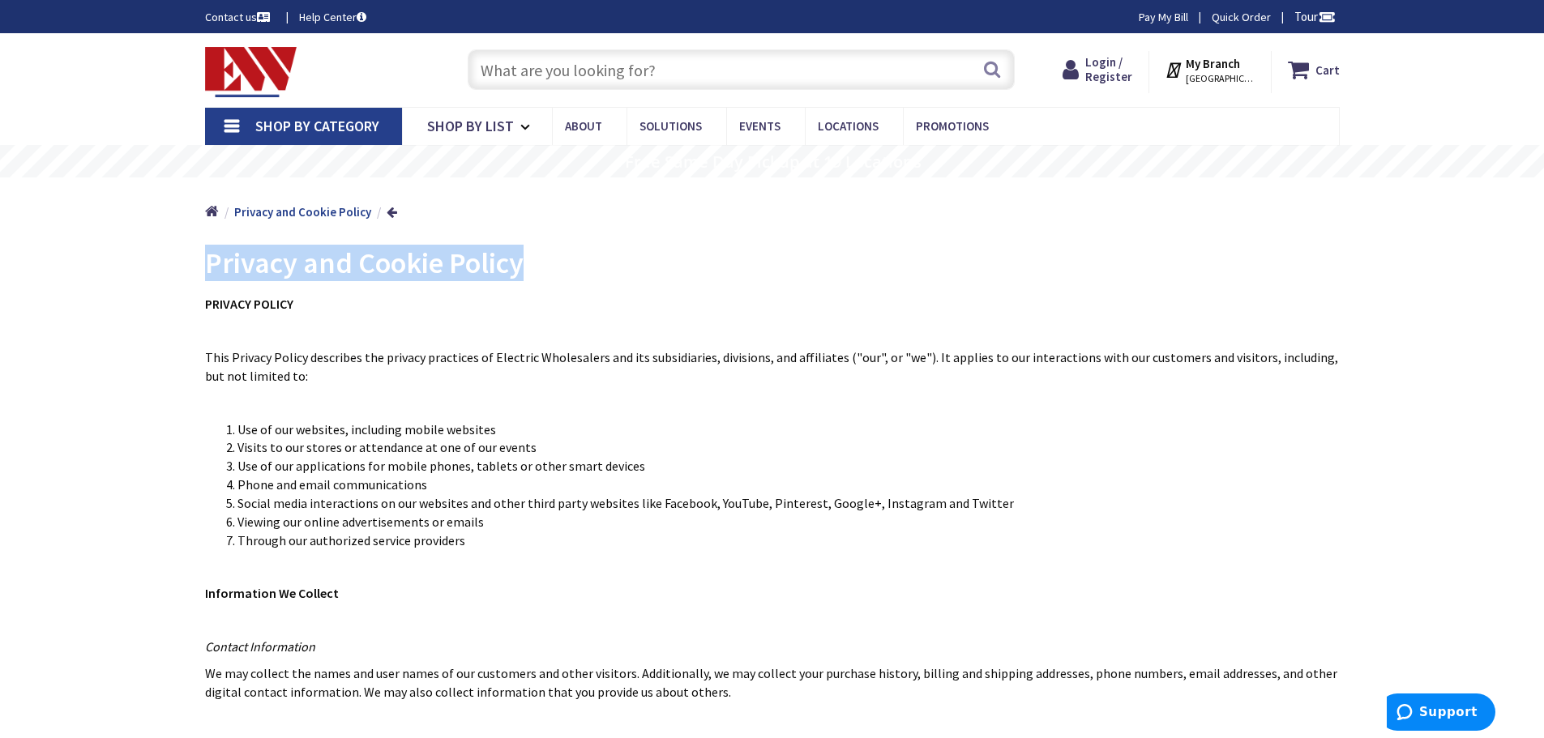
drag, startPoint x: 551, startPoint y: 261, endPoint x: 186, endPoint y: 260, distance: 365.6
copy span "Privacy and Cookie Policy"
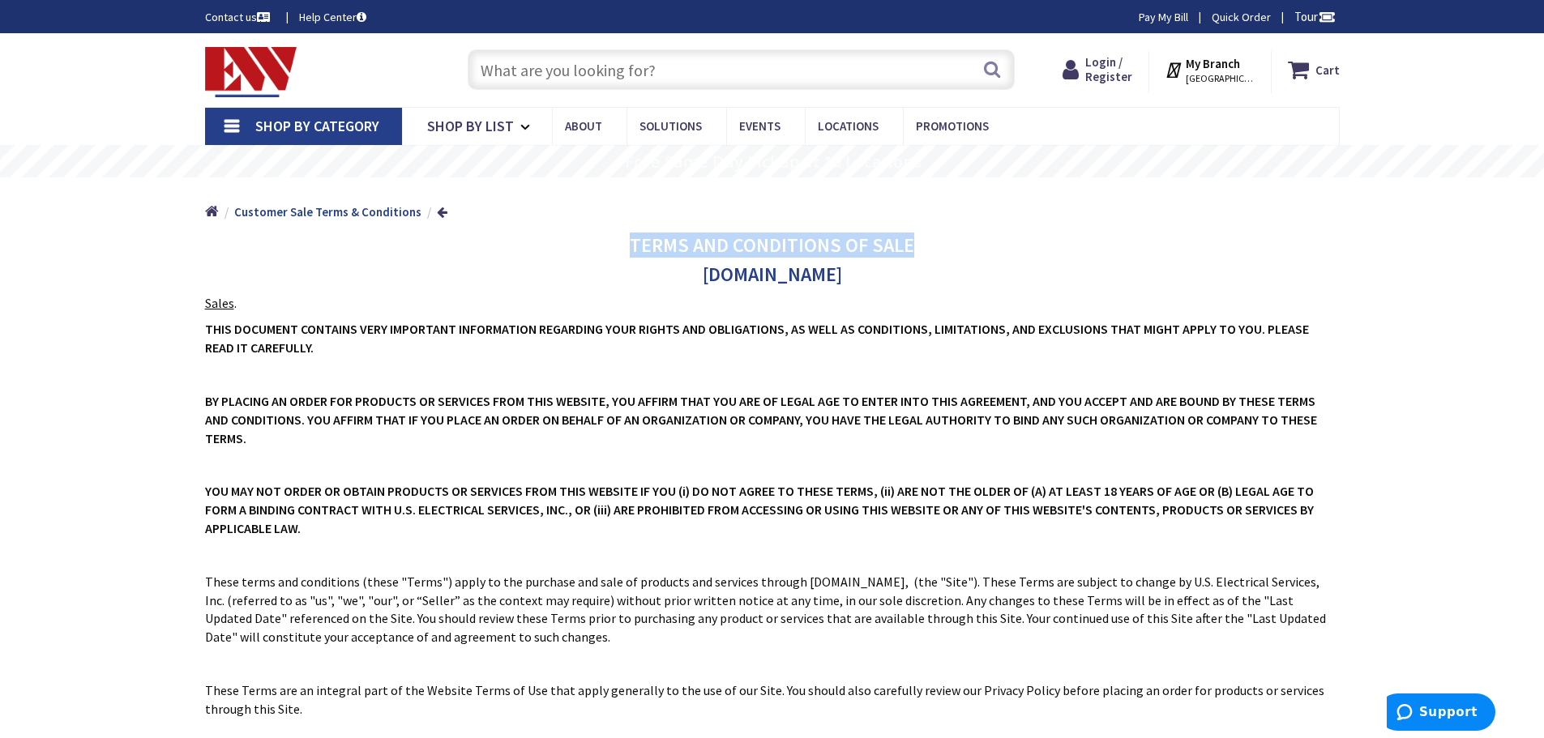
drag, startPoint x: 935, startPoint y: 247, endPoint x: 602, endPoint y: 237, distance: 333.3
click at [602, 237] on h3 "TERMS AND CONDITIONS OF SALE" at bounding box center [772, 245] width 1135 height 21
copy h3 "TERMS AND CONDITIONS OF SALE"
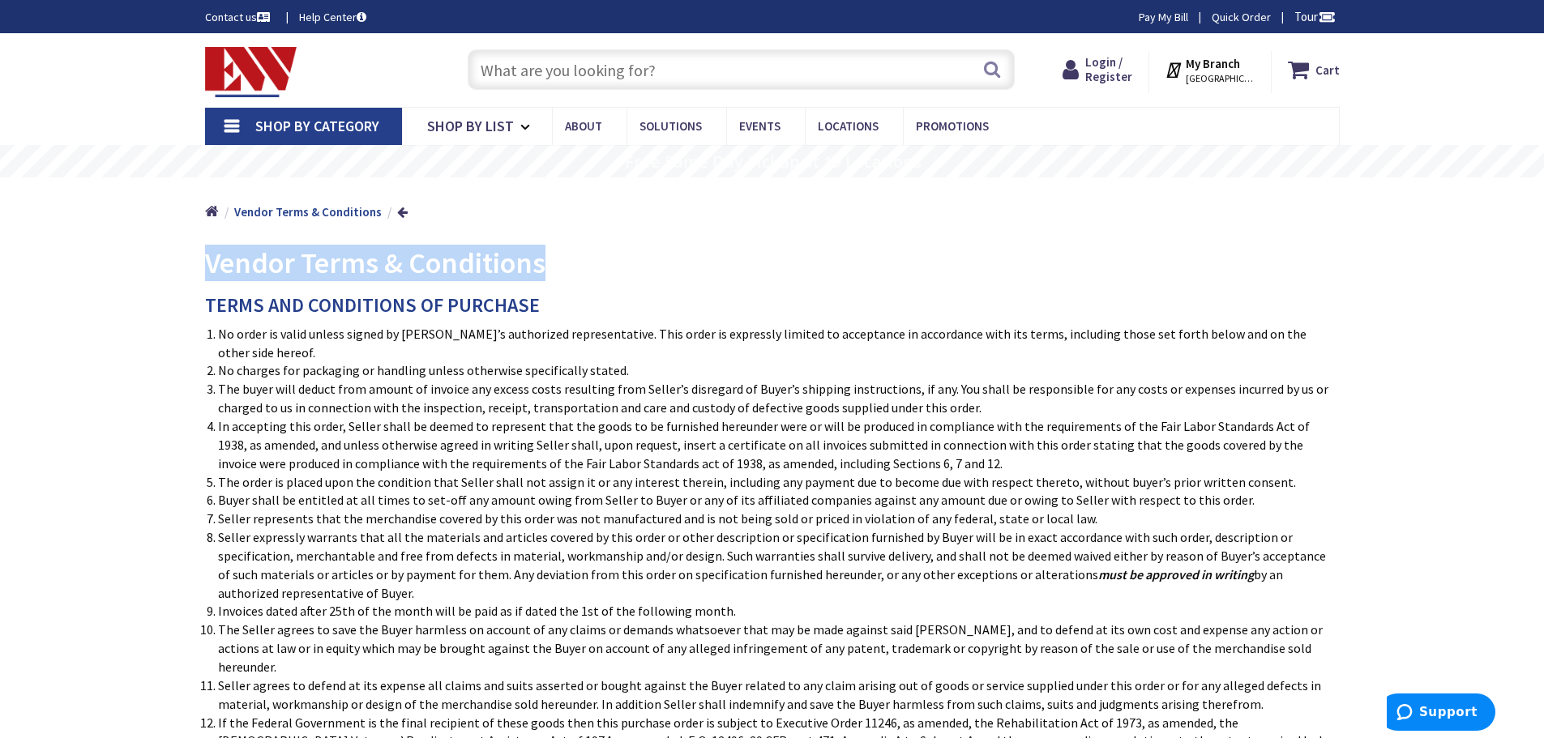
drag, startPoint x: 588, startPoint y: 257, endPoint x: 149, endPoint y: 259, distance: 438.5
click at [149, 259] on div "Skip to Content Toggle Nav Search Cart My Cart Close" at bounding box center [772, 711] width 1544 height 1357
copy span "Vendor Terms & Conditions"
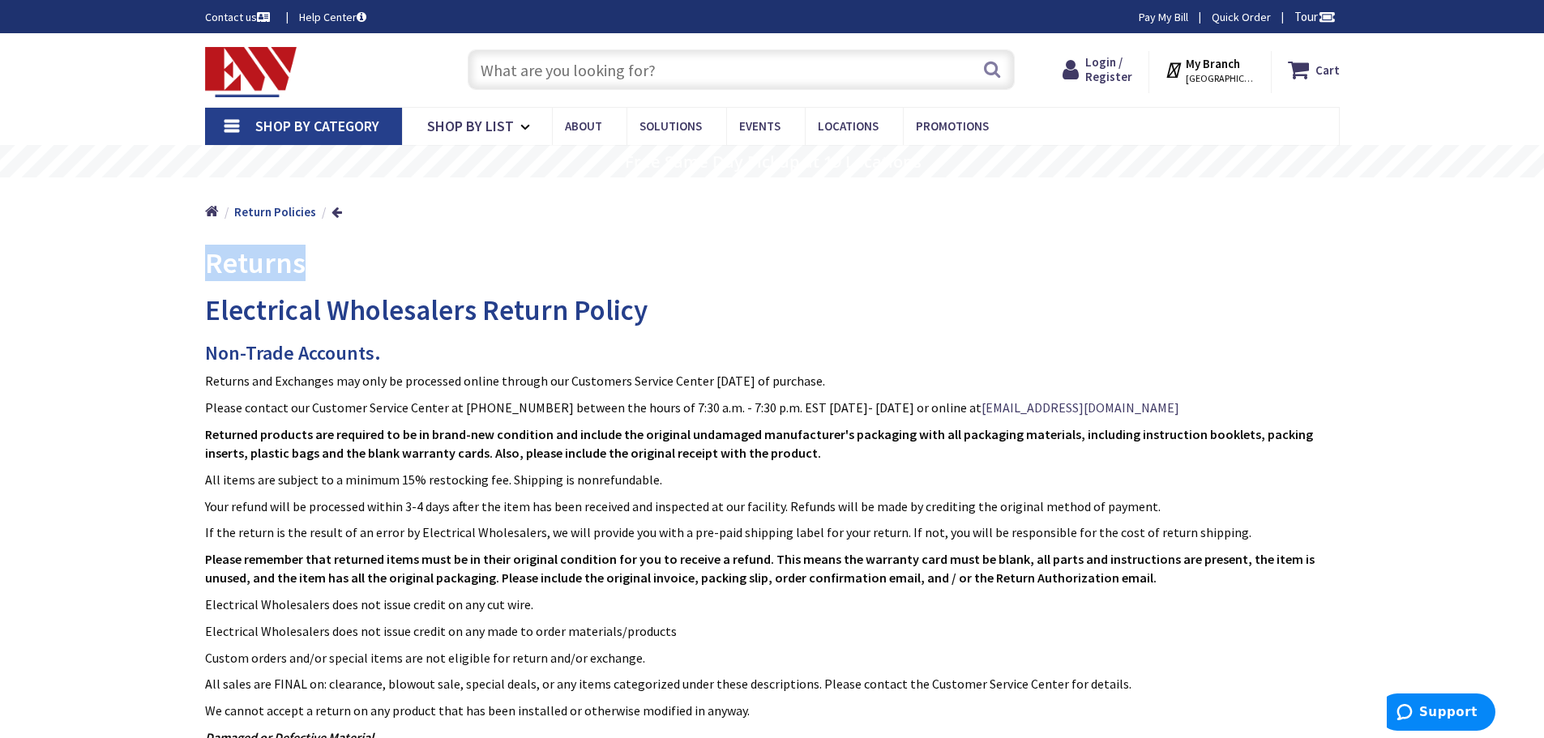
drag, startPoint x: 313, startPoint y: 259, endPoint x: 178, endPoint y: 259, distance: 134.6
copy span "Returns"
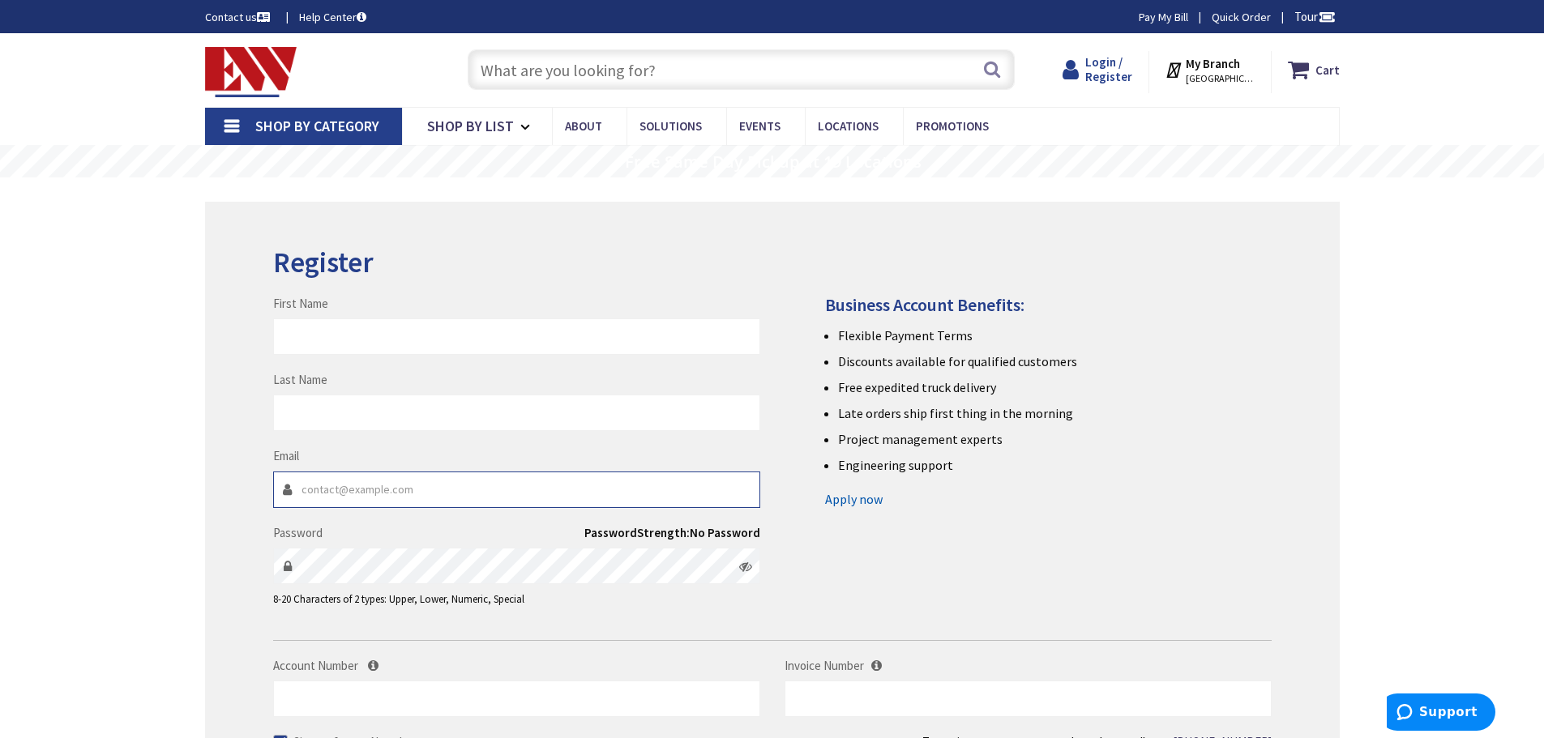
type input "dbroschak@usesi.com"
click at [1112, 79] on span "Login / Register" at bounding box center [1108, 69] width 47 height 30
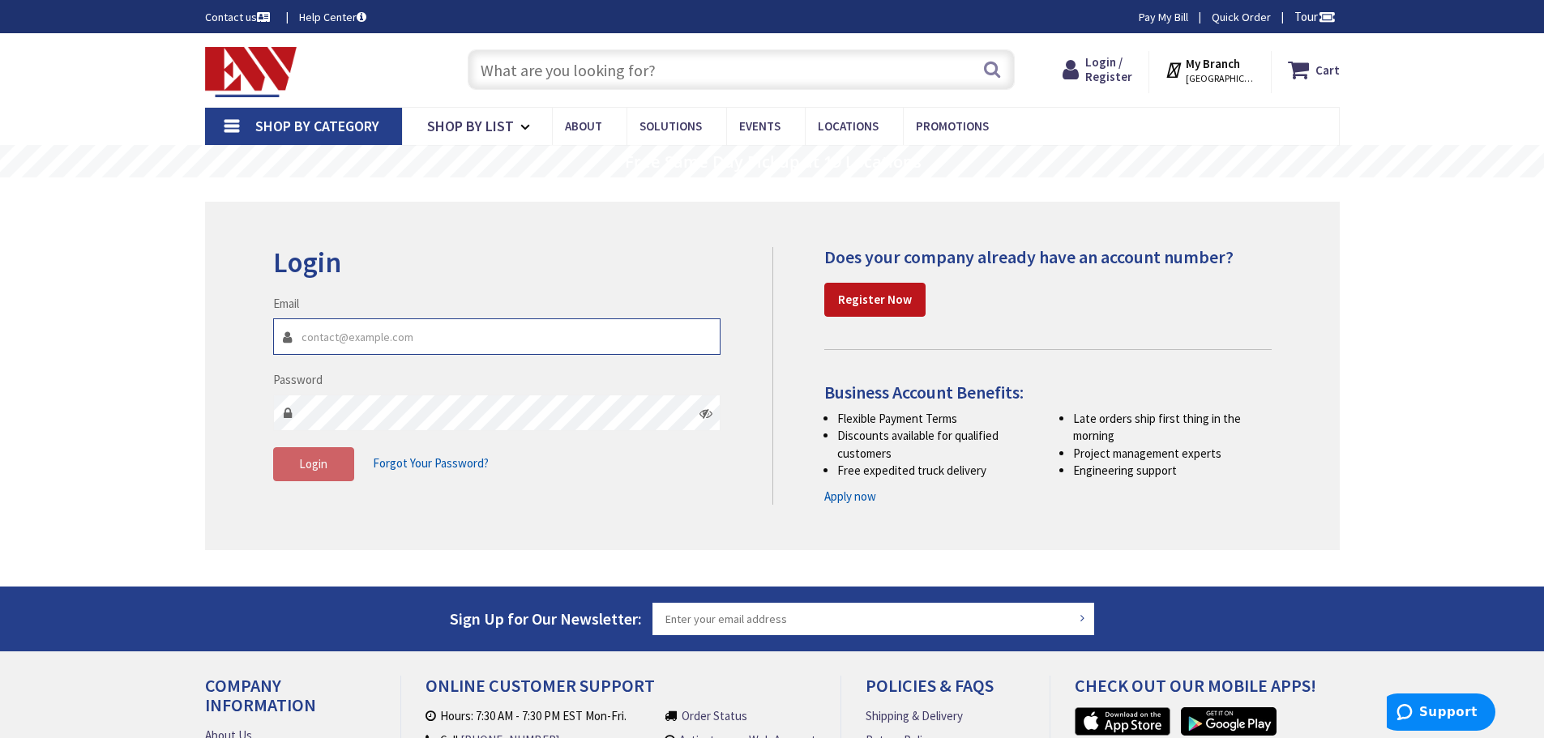
type input "[EMAIL_ADDRESS][DOMAIN_NAME]"
click at [318, 16] on link "Help Center" at bounding box center [332, 17] width 67 height 16
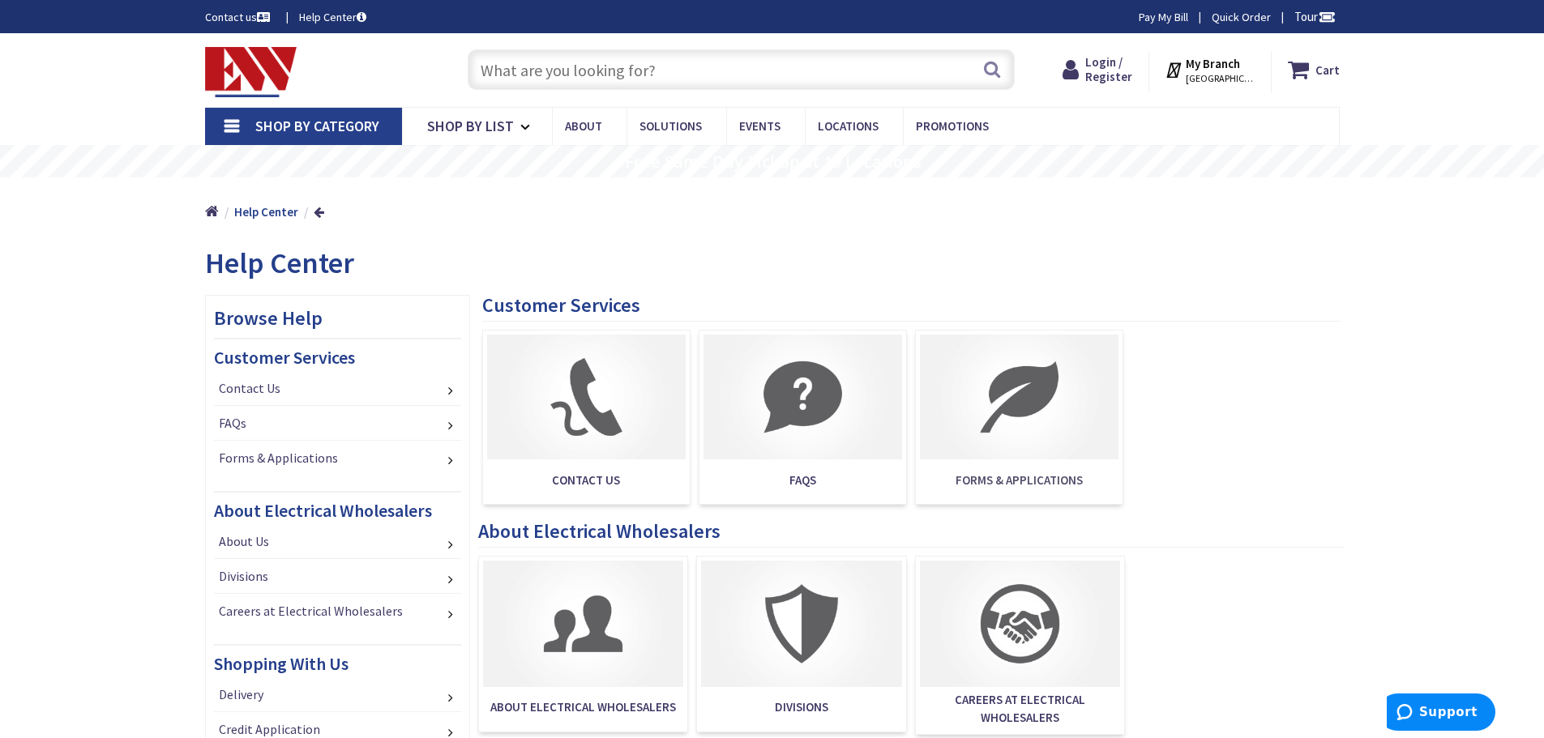
click at [1003, 478] on span "Forms & Applications" at bounding box center [1019, 480] width 199 height 32
